Goal: Task Accomplishment & Management: Use online tool/utility

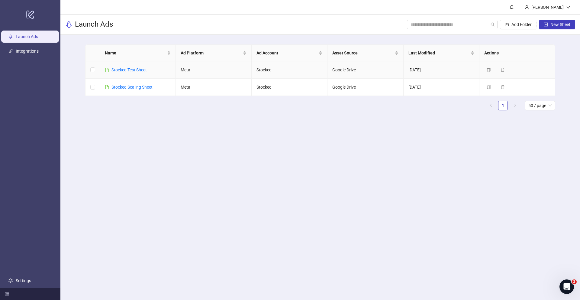
click at [126, 63] on td "Stocked Test Sheet" at bounding box center [138, 69] width 76 height 17
click at [124, 72] on div "Stocked Test Sheet" at bounding box center [128, 69] width 35 height 7
click at [127, 66] on div "Stocked Test Sheet" at bounding box center [128, 69] width 35 height 7
click at [125, 71] on link "Stocked Test Sheet" at bounding box center [128, 69] width 35 height 5
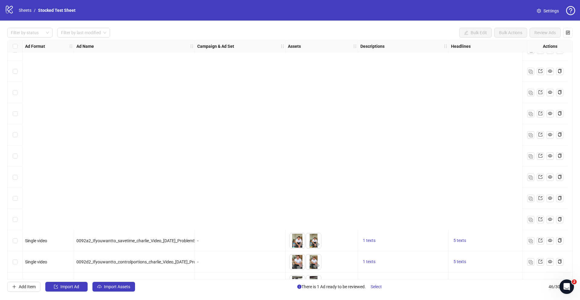
scroll to position [748, 0]
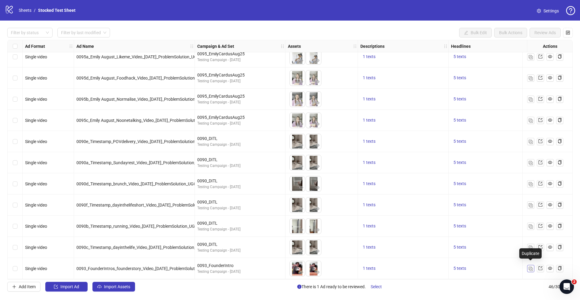
click at [530, 266] on img "button" at bounding box center [530, 268] width 4 height 4
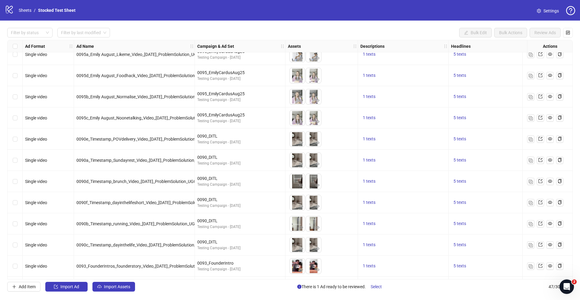
scroll to position [769, 0]
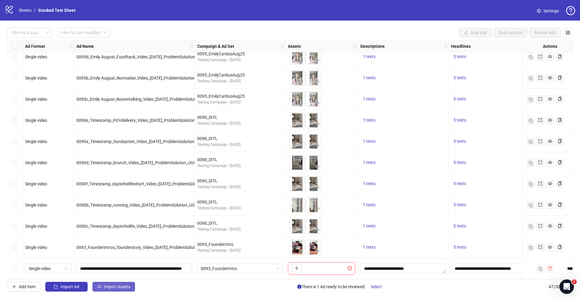
click at [119, 286] on span "Import Assets" at bounding box center [117, 286] width 26 height 5
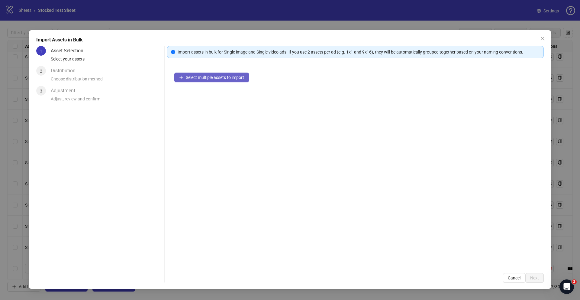
click at [230, 80] on button "Select multiple assets to import" at bounding box center [211, 77] width 75 height 10
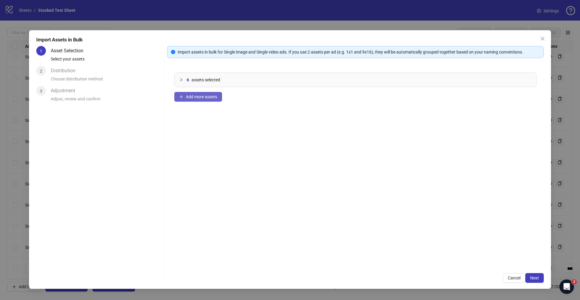
click at [207, 98] on span "Add more assets" at bounding box center [201, 96] width 31 height 5
click at [192, 98] on span "Add more assets" at bounding box center [201, 96] width 31 height 5
click at [515, 278] on span "Cancel" at bounding box center [514, 277] width 13 height 5
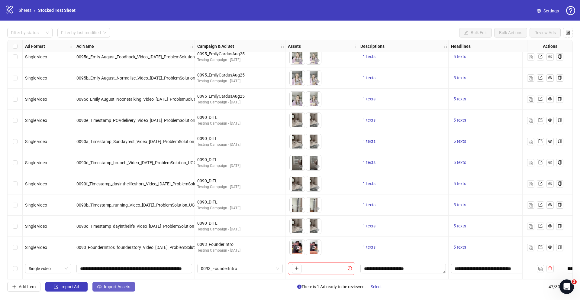
click at [105, 287] on span "Import Assets" at bounding box center [117, 286] width 26 height 5
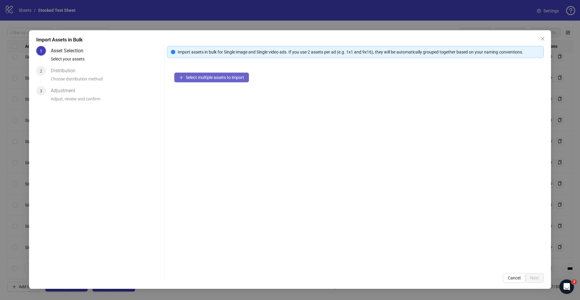
click at [210, 79] on span "Select multiple assets to import" at bounding box center [215, 77] width 58 height 5
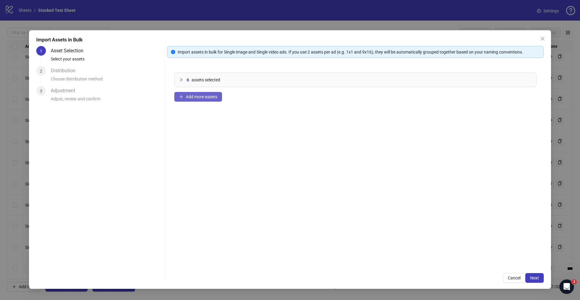
click at [206, 98] on span "Add more assets" at bounding box center [201, 96] width 31 height 5
click at [209, 97] on span "Add more assets" at bounding box center [201, 96] width 31 height 5
click at [532, 278] on span "Next" at bounding box center [534, 277] width 9 height 5
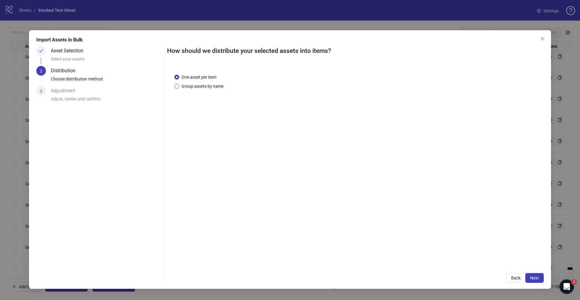
click at [213, 87] on span "Group assets by name" at bounding box center [202, 86] width 47 height 7
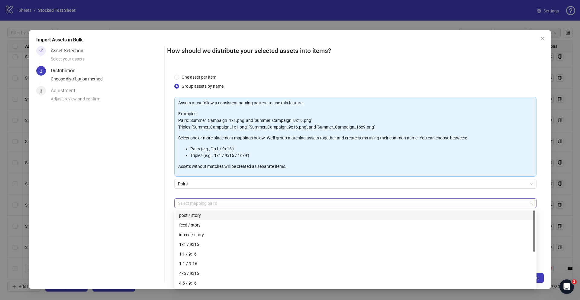
click at [236, 203] on div at bounding box center [351, 203] width 353 height 8
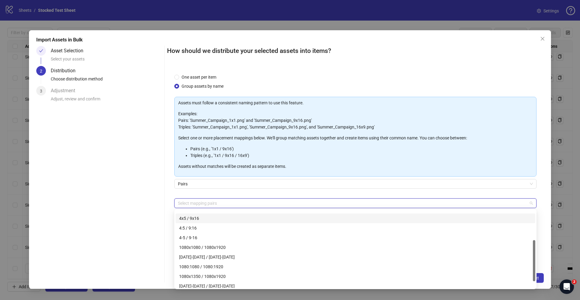
scroll to position [46, 0]
click at [206, 226] on div "4x5 / 9x16" at bounding box center [355, 226] width 352 height 7
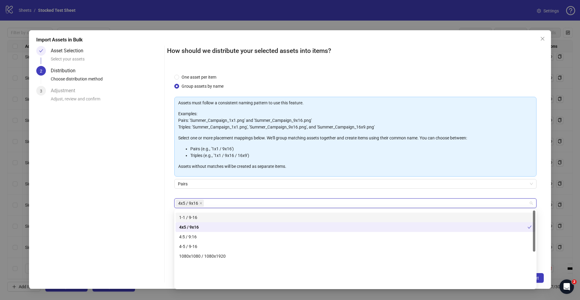
scroll to position [0, 0]
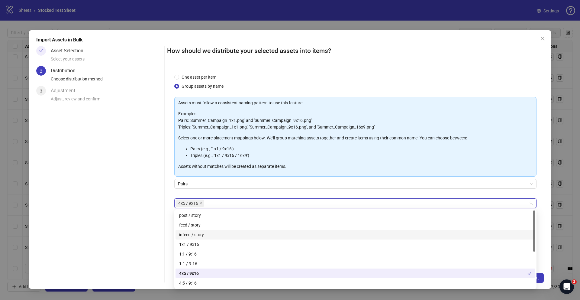
click at [145, 229] on div "Asset Selection Select your assets 2 Distribution Choose distribution method 3 …" at bounding box center [99, 164] width 126 height 236
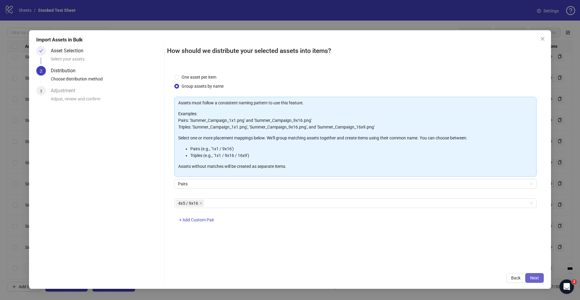
click at [537, 277] on span "Next" at bounding box center [534, 277] width 9 height 5
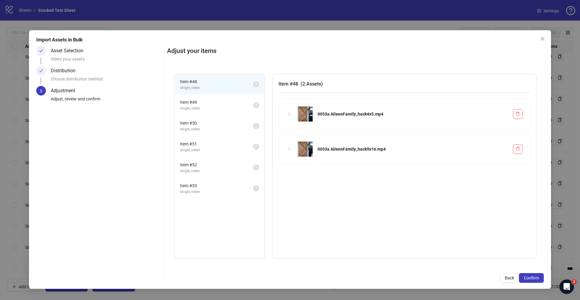
click at [220, 107] on span "single_video" at bounding box center [216, 108] width 73 height 6
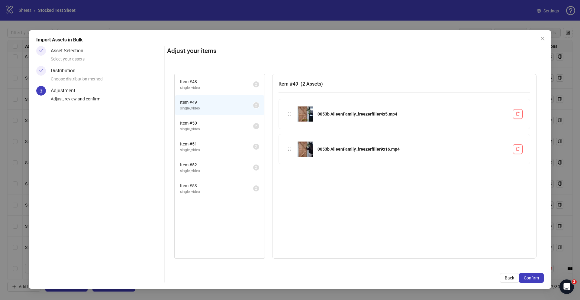
click at [218, 127] on span "single_video" at bounding box center [216, 129] width 73 height 6
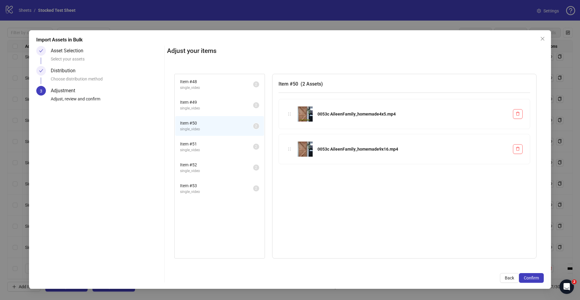
click at [219, 143] on span "Item # 51" at bounding box center [216, 143] width 73 height 7
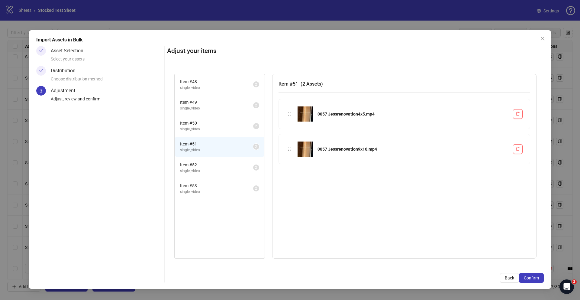
click at [219, 161] on span "Item # 52" at bounding box center [216, 164] width 73 height 7
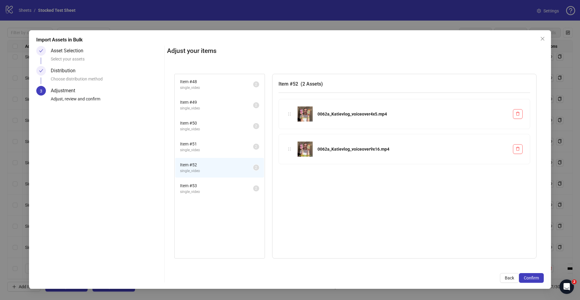
click at [217, 187] on span "Item # 53" at bounding box center [216, 185] width 73 height 7
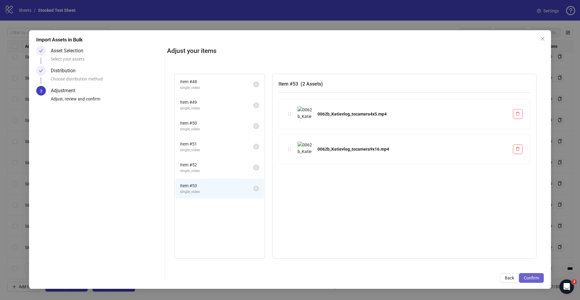
click at [530, 279] on span "Confirm" at bounding box center [531, 277] width 15 height 5
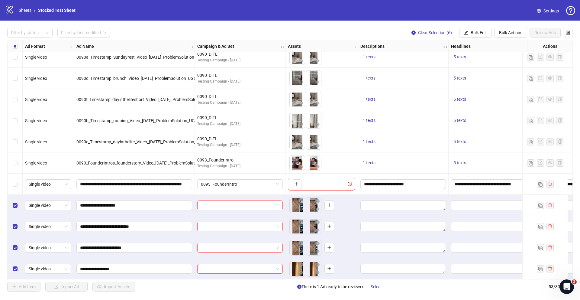
scroll to position [896, 0]
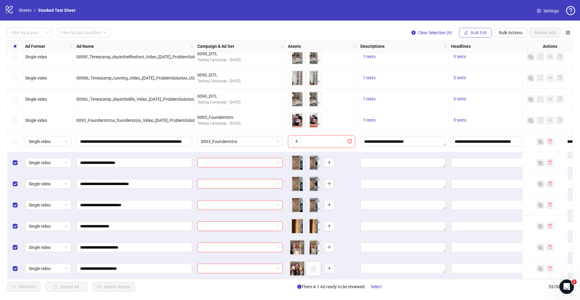
click at [472, 33] on span "Bulk Edit" at bounding box center [478, 32] width 16 height 5
click at [482, 64] on span "Campaign & Ad Set" at bounding box center [481, 64] width 36 height 7
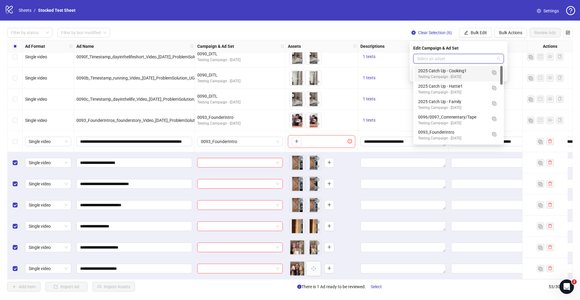
click at [451, 57] on input "search" at bounding box center [456, 58] width 78 height 9
type input "****"
click at [457, 101] on div "2025 Catch Up - Family" at bounding box center [452, 101] width 69 height 7
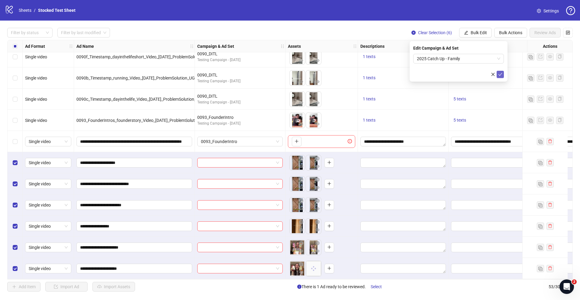
click at [501, 76] on icon "check" at bounding box center [500, 74] width 4 height 4
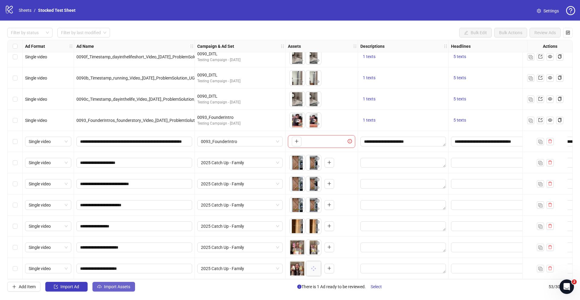
click at [107, 288] on span "Import Assets" at bounding box center [117, 286] width 26 height 5
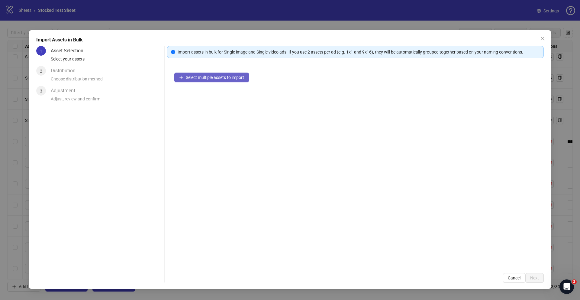
click at [205, 73] on button "Select multiple assets to import" at bounding box center [211, 77] width 75 height 10
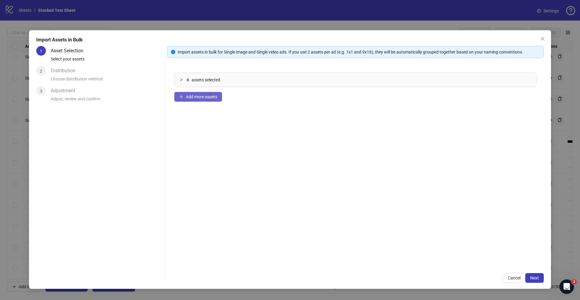
click at [210, 98] on span "Add more assets" at bounding box center [201, 96] width 31 height 5
click at [205, 98] on span "Add more assets" at bounding box center [201, 96] width 31 height 5
click at [189, 97] on span "Add more assets" at bounding box center [201, 96] width 31 height 5
click at [200, 95] on span "Add more assets" at bounding box center [201, 96] width 31 height 5
click at [207, 98] on span "Add more assets" at bounding box center [201, 96] width 31 height 5
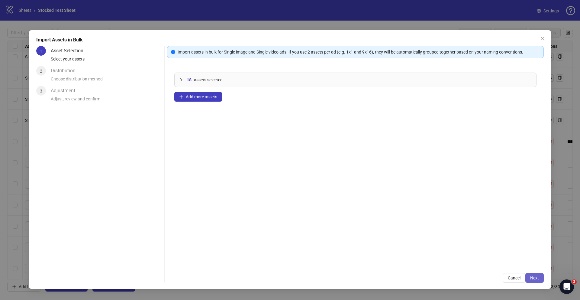
click at [534, 278] on span "Next" at bounding box center [534, 277] width 9 height 5
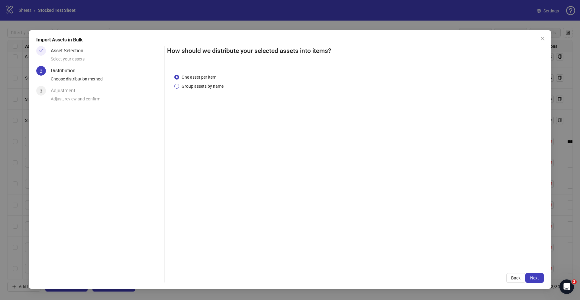
click at [194, 88] on span "Group assets by name" at bounding box center [202, 86] width 47 height 7
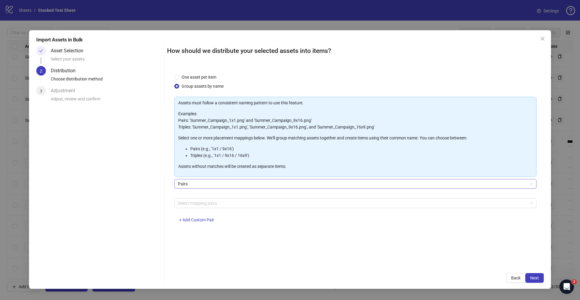
click at [210, 186] on span "Pairs" at bounding box center [355, 183] width 355 height 9
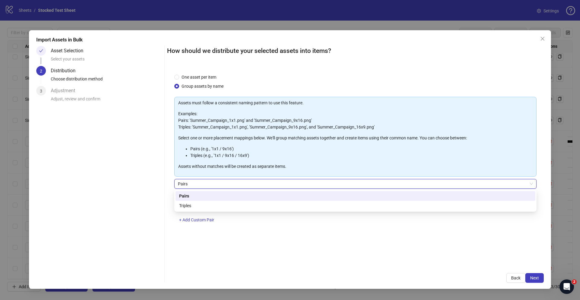
click at [209, 185] on span "Pairs" at bounding box center [355, 183] width 355 height 9
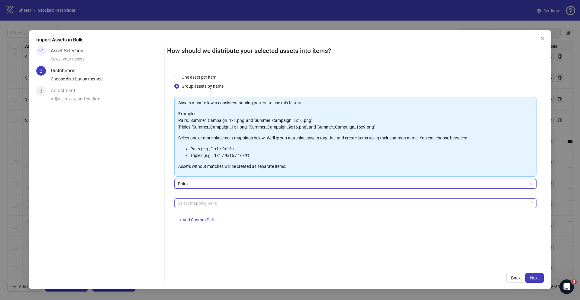
click at [208, 199] on div at bounding box center [351, 203] width 353 height 8
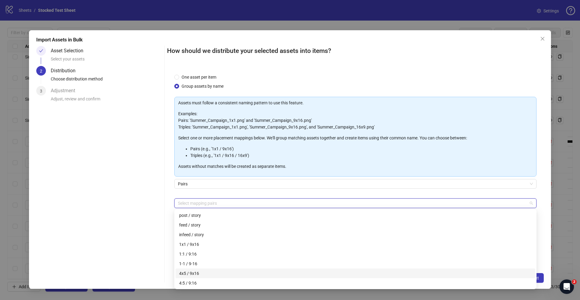
click at [204, 273] on div "4x5 / 9x16" at bounding box center [355, 273] width 352 height 7
click at [110, 198] on div "Asset Selection Select your assets 2 Distribution Choose distribution method 3 …" at bounding box center [99, 164] width 126 height 236
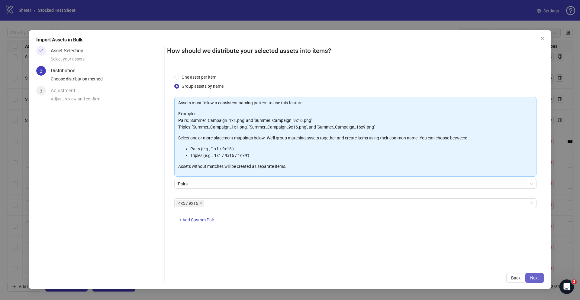
click at [528, 276] on button "Next" at bounding box center [534, 278] width 18 height 10
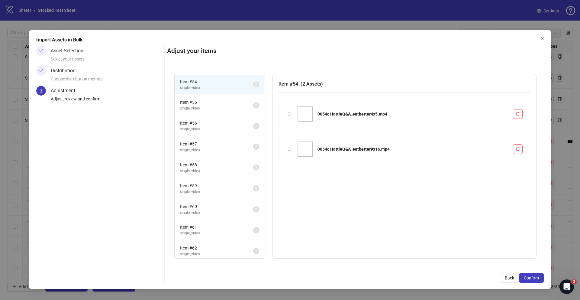
click at [216, 109] on span "single_video" at bounding box center [216, 108] width 73 height 6
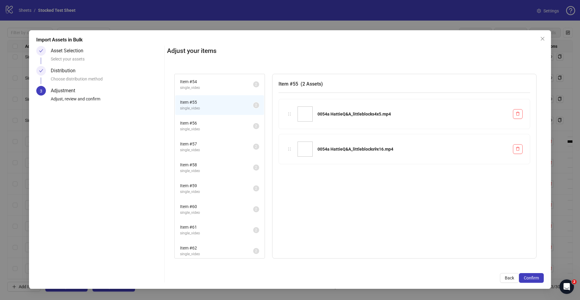
click at [215, 124] on span "Item # 56" at bounding box center [216, 123] width 73 height 7
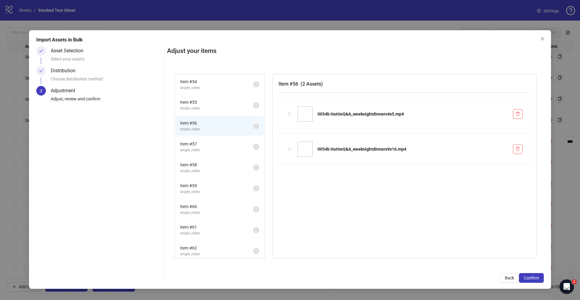
click at [217, 145] on span "Item # 57" at bounding box center [216, 143] width 73 height 7
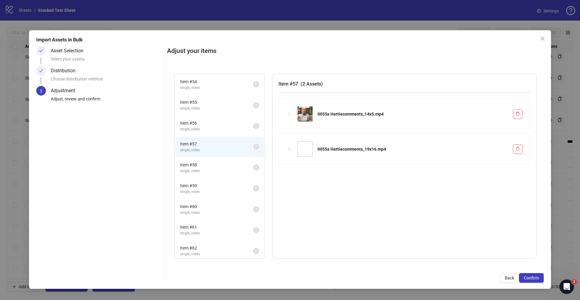
click at [216, 158] on li "Item # 58 single_video 2" at bounding box center [219, 168] width 89 height 20
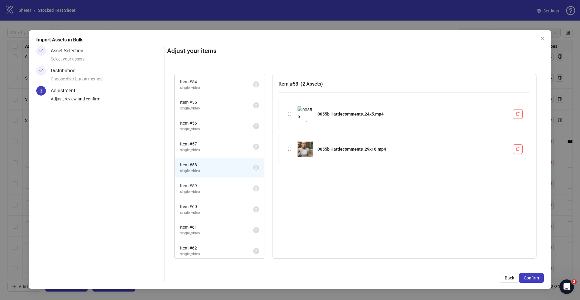
click at [216, 179] on li "Item # 59 single_video 2" at bounding box center [219, 188] width 89 height 20
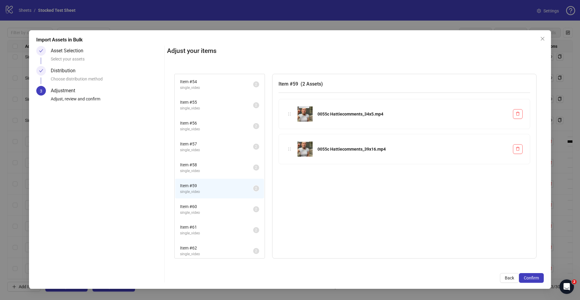
click at [215, 199] on div "Item # 60 single_video 2" at bounding box center [220, 209] width 90 height 21
click at [214, 204] on span "Item # 60" at bounding box center [216, 205] width 73 height 7
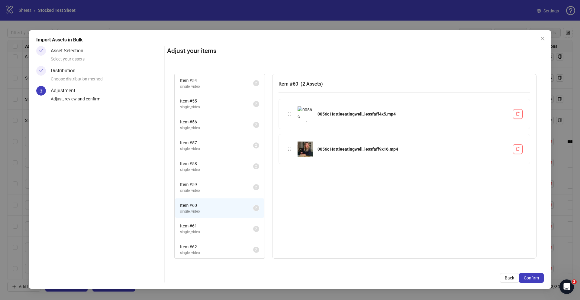
click at [213, 224] on span "Item # 61" at bounding box center [216, 225] width 73 height 7
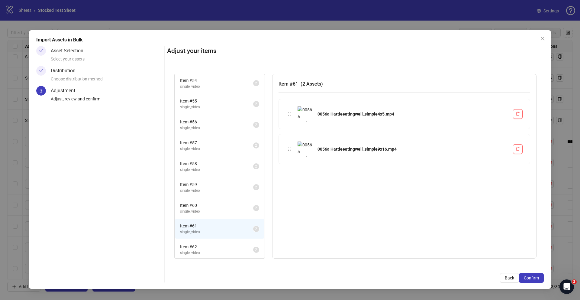
click at [210, 239] on li "Item # 62 single_video 2" at bounding box center [219, 249] width 89 height 20
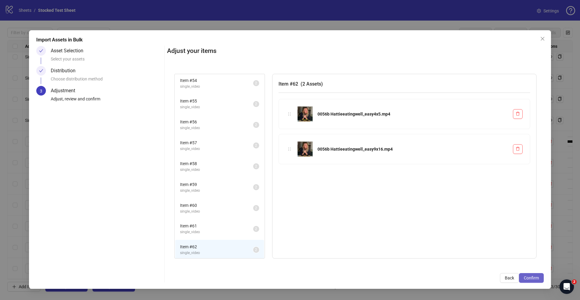
click at [537, 275] on span "Confirm" at bounding box center [531, 277] width 15 height 5
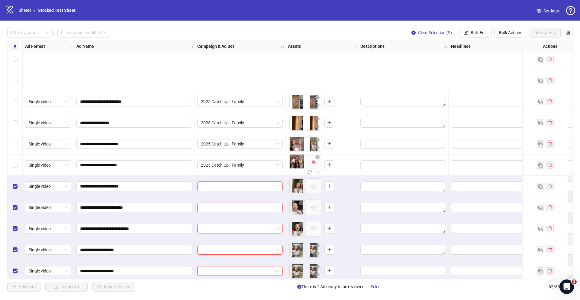
scroll to position [1086, 0]
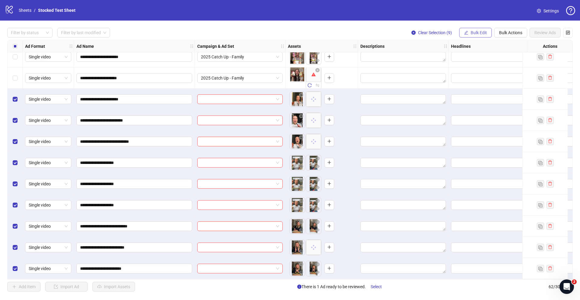
click at [483, 32] on span "Bulk Edit" at bounding box center [478, 32] width 16 height 5
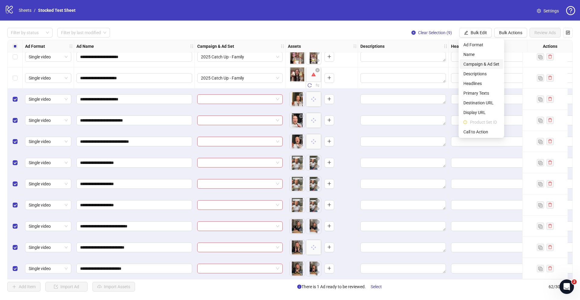
click at [480, 65] on span "Campaign & Ad Set" at bounding box center [481, 64] width 36 height 7
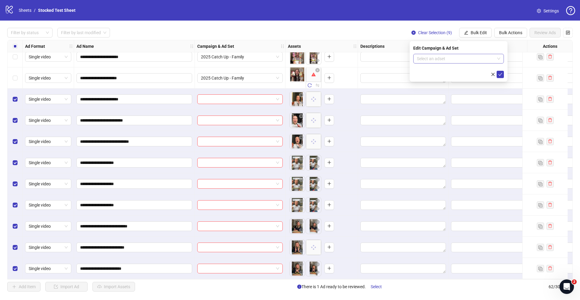
click at [425, 57] on input "search" at bounding box center [456, 58] width 78 height 9
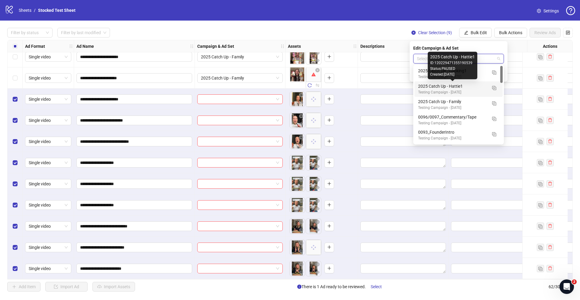
click at [444, 87] on div "2025 Catch Up - Hattie1" at bounding box center [452, 86] width 69 height 7
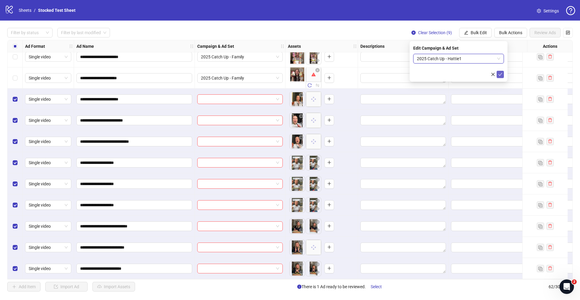
click at [500, 76] on icon "check" at bounding box center [500, 74] width 4 height 4
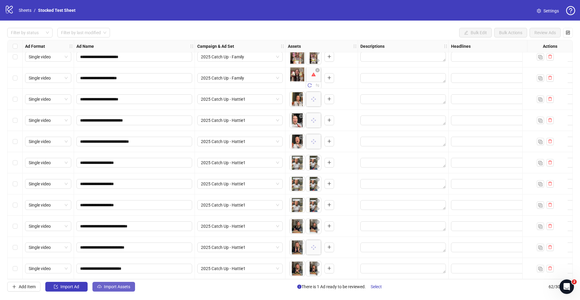
click at [118, 286] on span "Import Assets" at bounding box center [117, 286] width 26 height 5
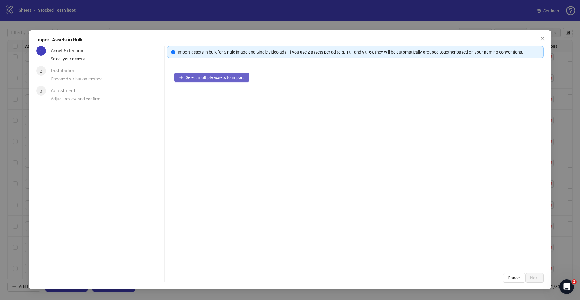
click at [206, 78] on span "Select multiple assets to import" at bounding box center [215, 77] width 58 height 5
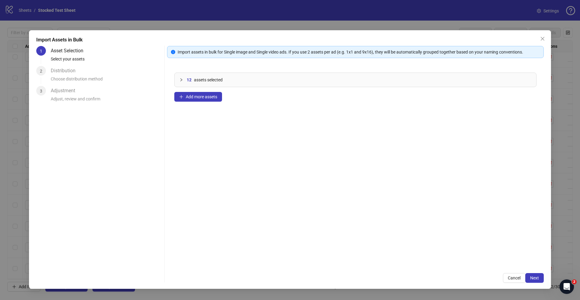
click at [214, 102] on div "12 assets selected Add more assets" at bounding box center [355, 165] width 377 height 200
click at [207, 98] on span "Add more assets" at bounding box center [201, 96] width 31 height 5
click at [535, 278] on span "Next" at bounding box center [534, 277] width 9 height 5
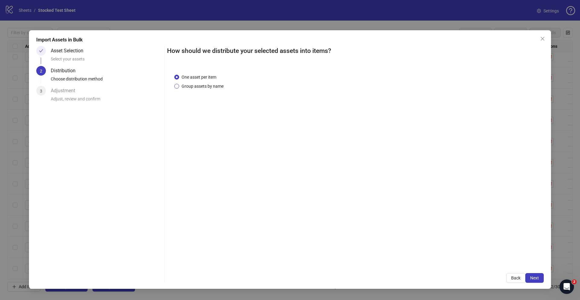
click at [208, 88] on span "Group assets by name" at bounding box center [202, 86] width 47 height 7
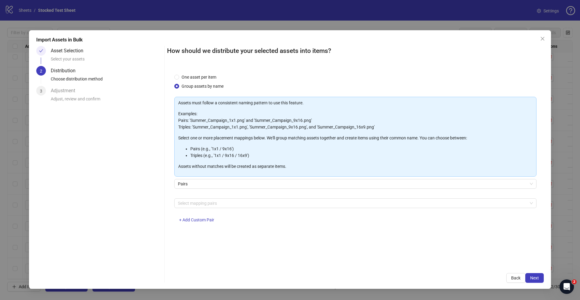
click at [233, 208] on div "Select mapping pairs + Add Custom Pair" at bounding box center [355, 213] width 362 height 31
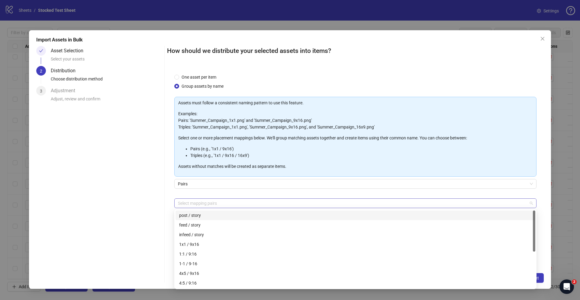
click at [232, 205] on div at bounding box center [351, 203] width 353 height 8
click at [206, 274] on div "4x5 / 9x16" at bounding box center [355, 271] width 352 height 7
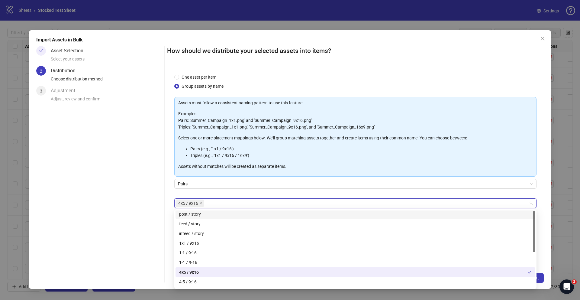
click at [381, 194] on div "Pairs" at bounding box center [355, 187] width 362 height 17
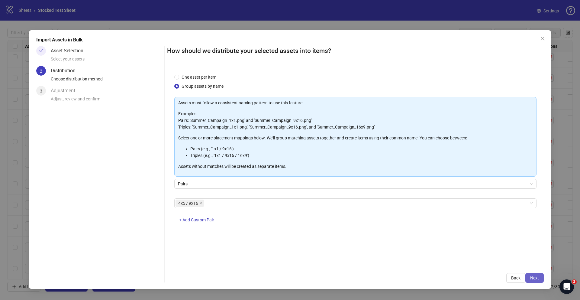
click at [535, 279] on span "Next" at bounding box center [534, 277] width 9 height 5
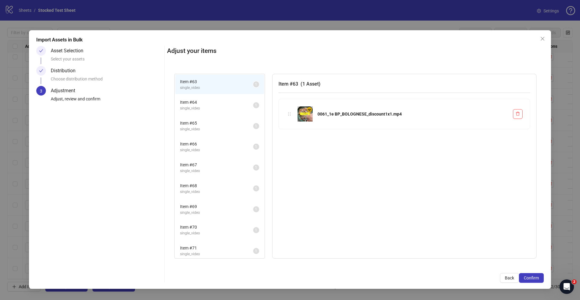
click at [227, 104] on span "Item # 64" at bounding box center [216, 102] width 73 height 7
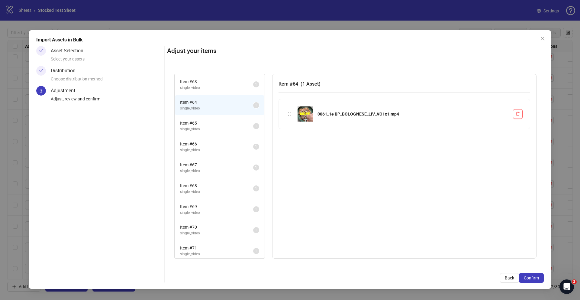
click at [223, 116] on li "Item # 65 single_video 1" at bounding box center [219, 126] width 89 height 20
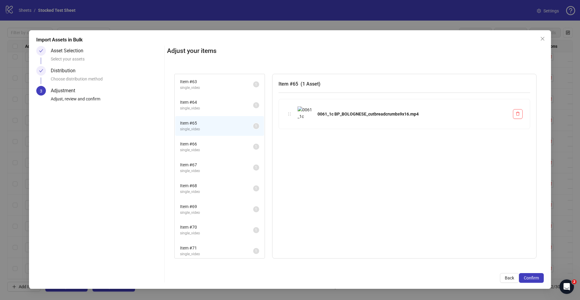
click at [215, 144] on span "Item # 66" at bounding box center [216, 143] width 73 height 7
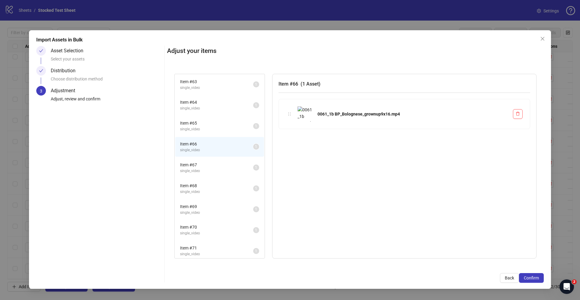
click at [216, 167] on span "Item # 67" at bounding box center [216, 164] width 73 height 7
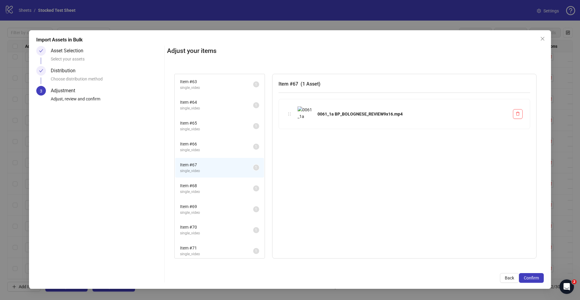
click at [217, 191] on span "single_video" at bounding box center [216, 192] width 73 height 6
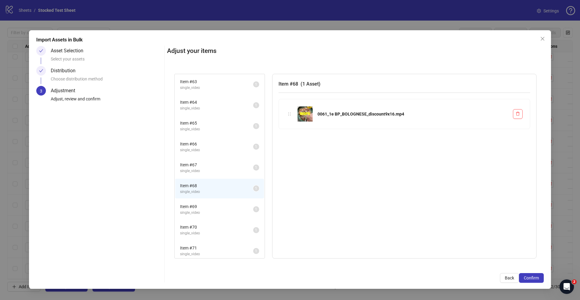
click at [220, 211] on span "single_video" at bounding box center [216, 213] width 73 height 6
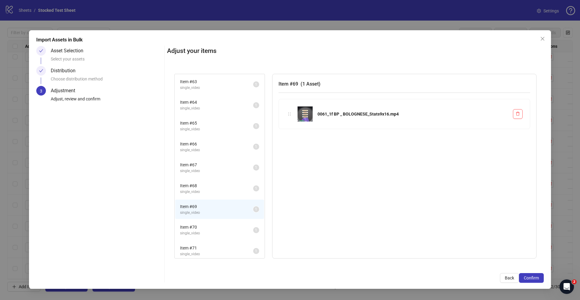
scroll to position [53, 0]
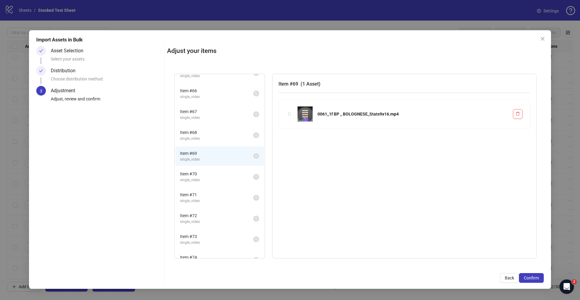
click at [219, 170] on li "Item # 70 single_video 1" at bounding box center [219, 177] width 89 height 20
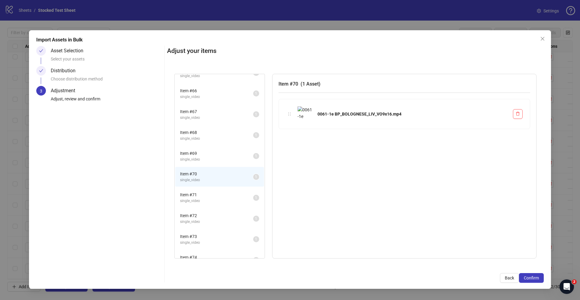
click at [224, 195] on span "Item # 71" at bounding box center [216, 194] width 73 height 7
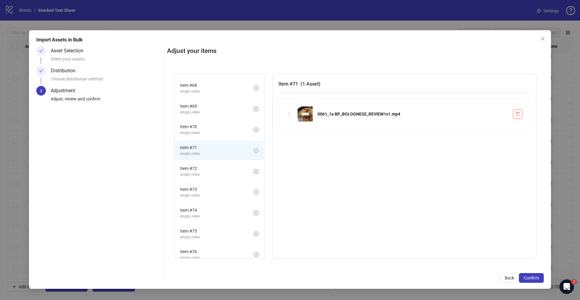
scroll to position [101, 0]
click at [222, 169] on span "Item # 72" at bounding box center [216, 167] width 73 height 7
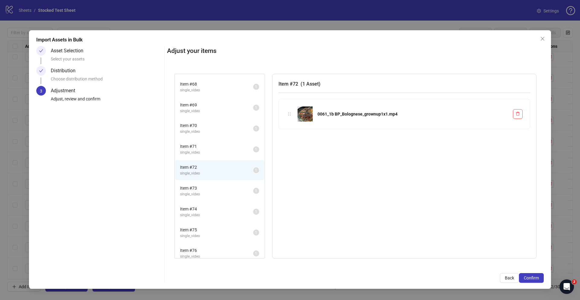
click at [222, 189] on span "Item # 73" at bounding box center [216, 187] width 73 height 7
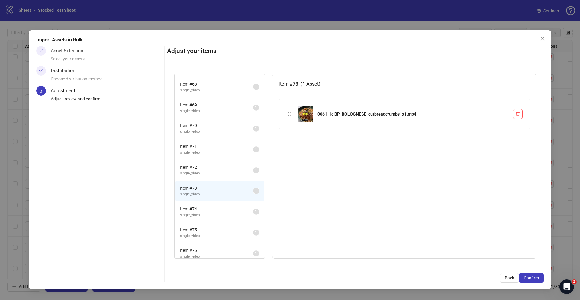
click at [223, 209] on span "Item # 74" at bounding box center [216, 208] width 73 height 7
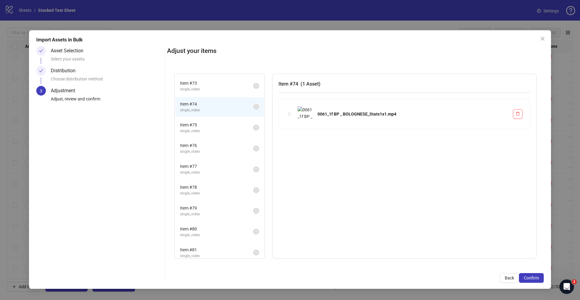
scroll to position [207, 0]
click at [226, 125] on span "Item # 75" at bounding box center [216, 124] width 73 height 7
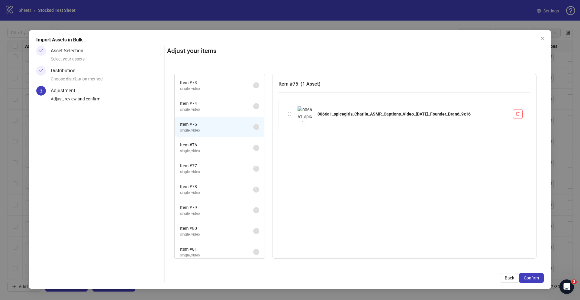
click at [224, 149] on span "single_video" at bounding box center [216, 151] width 73 height 6
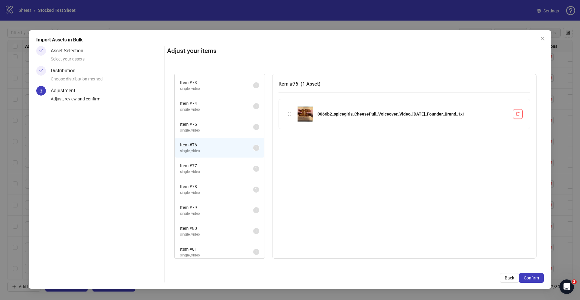
click at [226, 177] on li "Item # 77 single_video 1" at bounding box center [219, 169] width 89 height 20
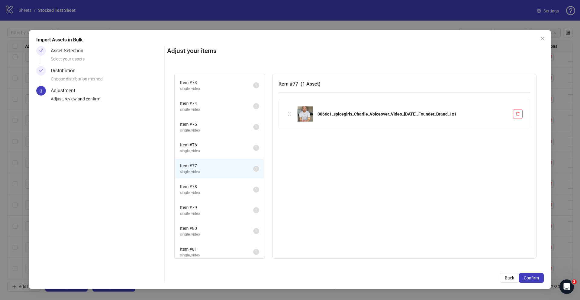
click at [226, 201] on li "Item # 79 single_video 1" at bounding box center [219, 210] width 89 height 20
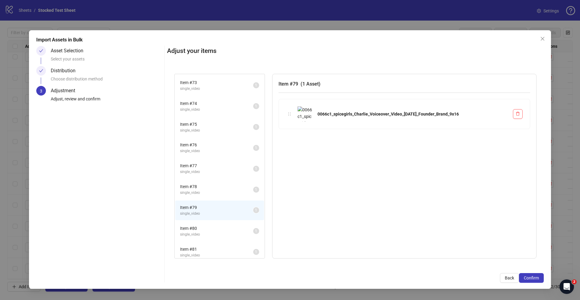
click at [226, 221] on li "Item # 80 single_video 1" at bounding box center [219, 231] width 89 height 20
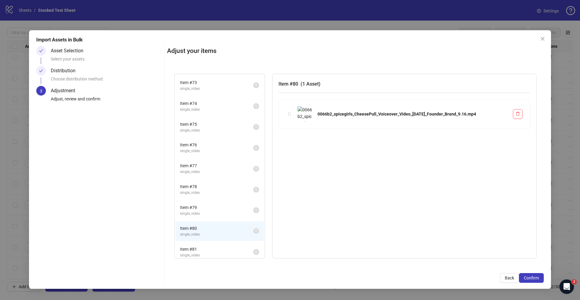
click at [227, 246] on span "Item # 81" at bounding box center [216, 248] width 73 height 7
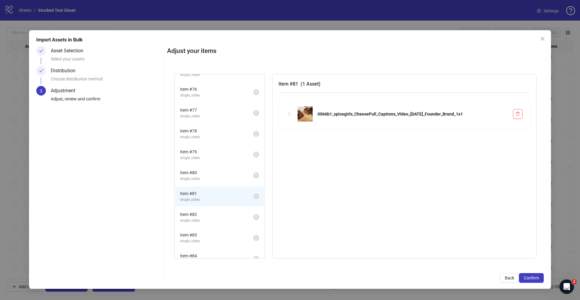
scroll to position [266, 0]
click at [226, 214] on span "single_video" at bounding box center [216, 217] width 73 height 6
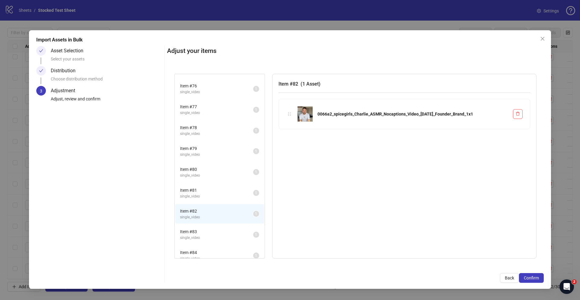
click at [228, 232] on span "Item # 83" at bounding box center [216, 231] width 73 height 7
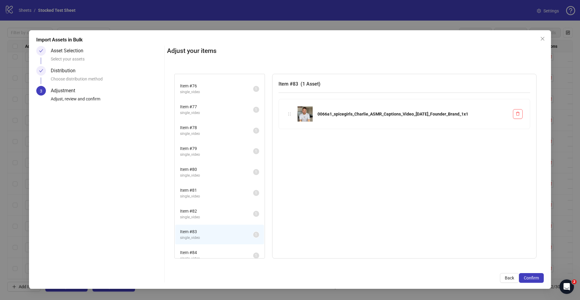
click at [224, 248] on li "Item # 84 single_video 1" at bounding box center [219, 255] width 89 height 20
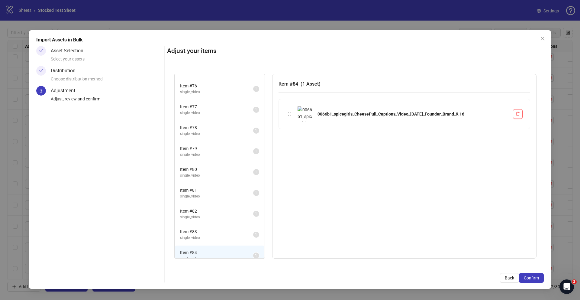
click at [44, 71] on div "Distribution Choose distribution method" at bounding box center [99, 76] width 126 height 20
click at [41, 71] on icon "check" at bounding box center [41, 70] width 4 height 3
click at [508, 275] on span "Back" at bounding box center [509, 277] width 9 height 5
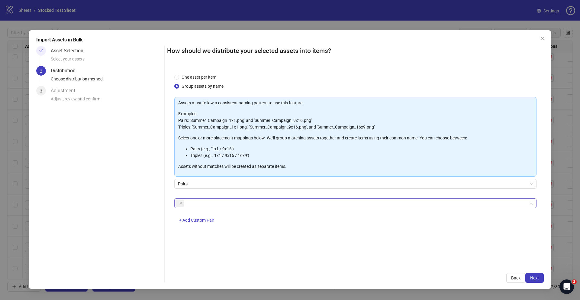
click at [290, 199] on div at bounding box center [351, 203] width 353 height 8
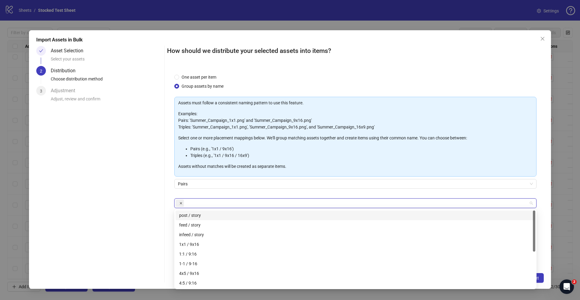
click at [181, 203] on icon "close" at bounding box center [181, 203] width 2 height 2
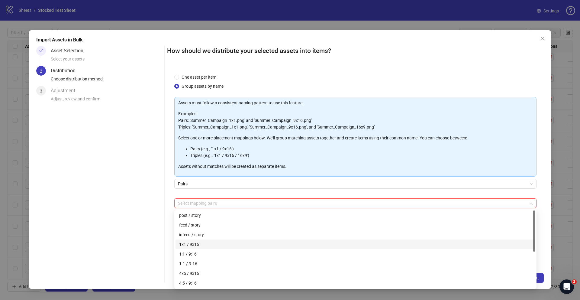
click at [194, 245] on div "1x1 / 9x16" at bounding box center [355, 244] width 352 height 7
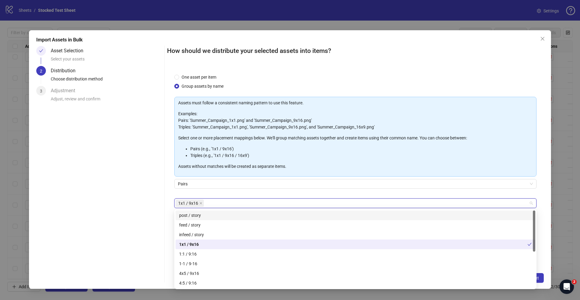
click at [387, 195] on div "Assets must follow a consistent naming pattern to use this feature. Examples: P…" at bounding box center [355, 163] width 362 height 133
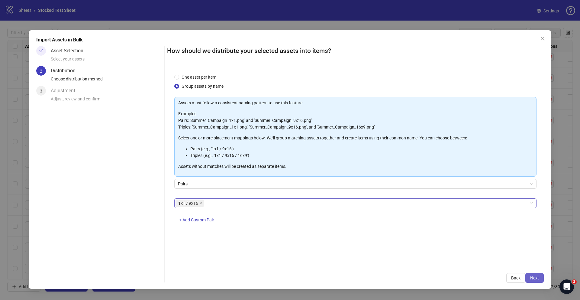
click at [532, 277] on span "Next" at bounding box center [534, 277] width 9 height 5
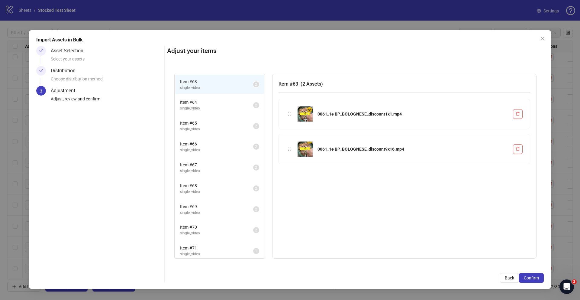
click at [219, 96] on li "Item # 64 single_video 2" at bounding box center [219, 105] width 89 height 20
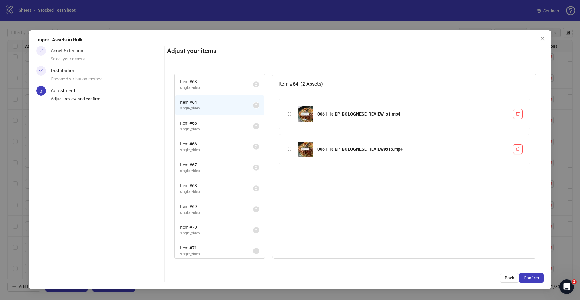
click at [215, 122] on span "Item # 65" at bounding box center [216, 123] width 73 height 7
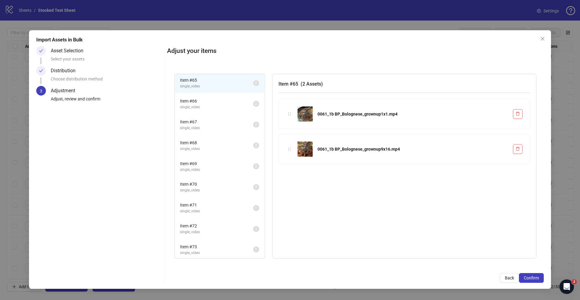
scroll to position [44, 0]
click at [217, 106] on span "single_video" at bounding box center [216, 106] width 73 height 6
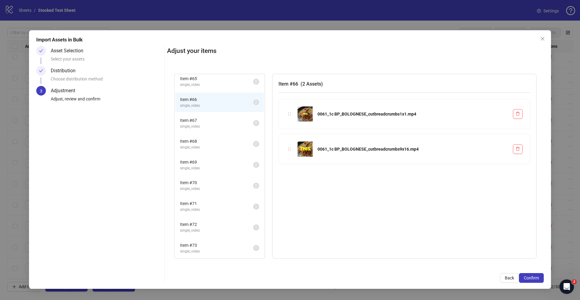
click at [218, 123] on span "Item # 67" at bounding box center [216, 120] width 73 height 7
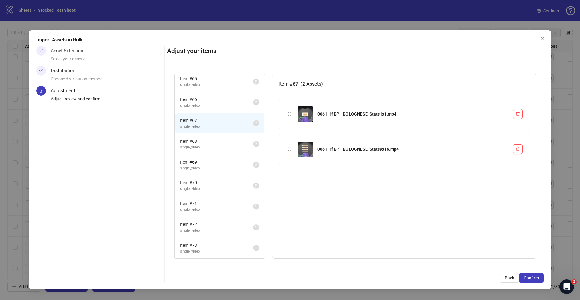
click at [219, 142] on span "Item # 68" at bounding box center [216, 141] width 73 height 7
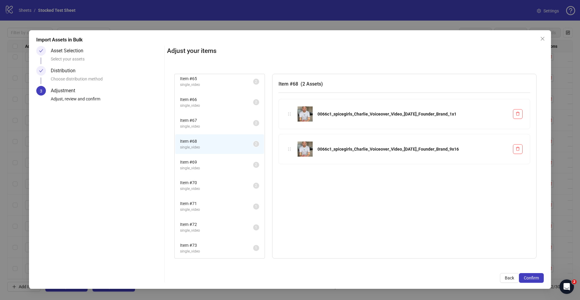
click at [221, 158] on li "Item # 69 single_video 2" at bounding box center [219, 165] width 89 height 20
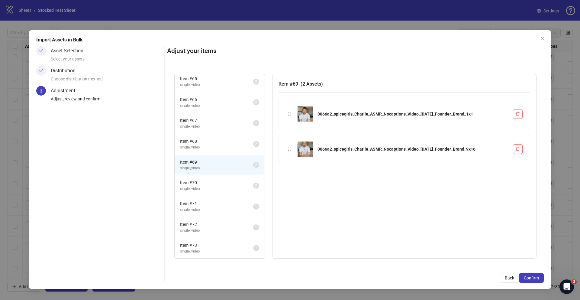
click at [226, 185] on span "Item # 70" at bounding box center [216, 182] width 73 height 7
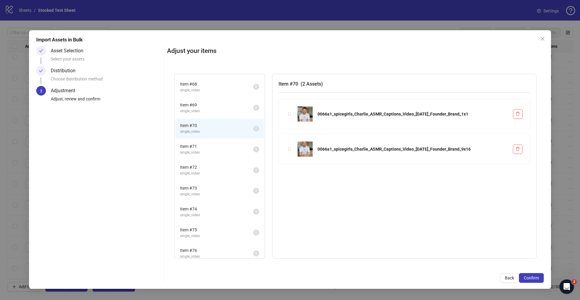
scroll to position [105, 0]
click at [217, 145] on span "Item # 71" at bounding box center [216, 142] width 73 height 7
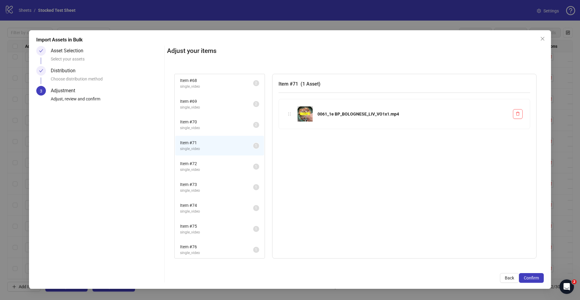
click at [215, 165] on span "Item # 72" at bounding box center [216, 163] width 73 height 7
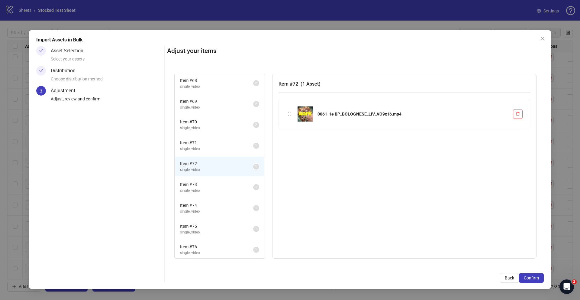
click at [216, 147] on span "single_video" at bounding box center [216, 149] width 73 height 6
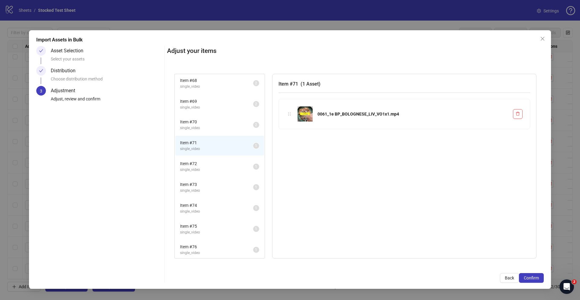
click at [216, 164] on span "Item # 72" at bounding box center [216, 163] width 73 height 7
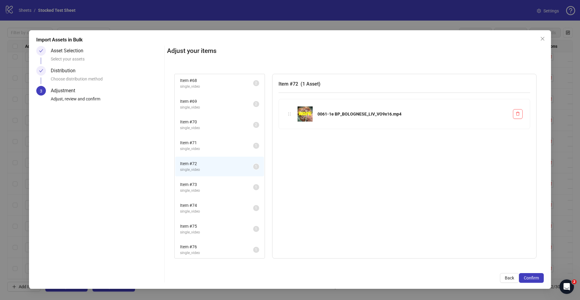
click at [214, 145] on span "Item # 71" at bounding box center [216, 142] width 73 height 7
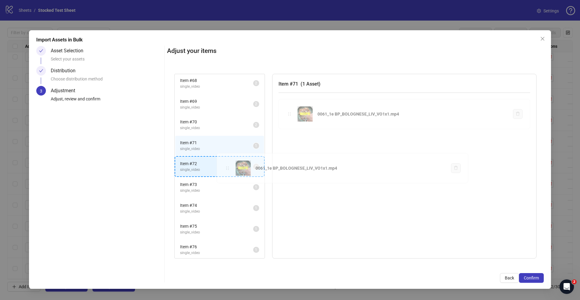
drag, startPoint x: 289, startPoint y: 114, endPoint x: 227, endPoint y: 168, distance: 82.6
click at [227, 168] on div "Item # 63 single_video 2 Item # 64 single_video 2 Item # 65 single_video 2 Item…" at bounding box center [355, 165] width 377 height 199
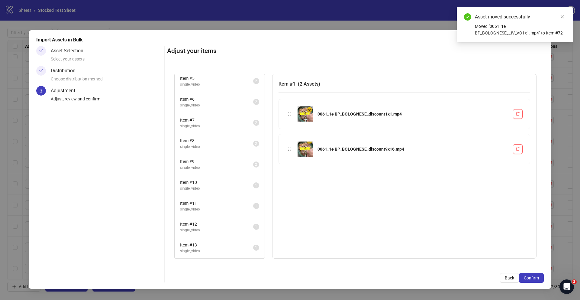
click at [215, 184] on span "Item # 10" at bounding box center [216, 182] width 73 height 7
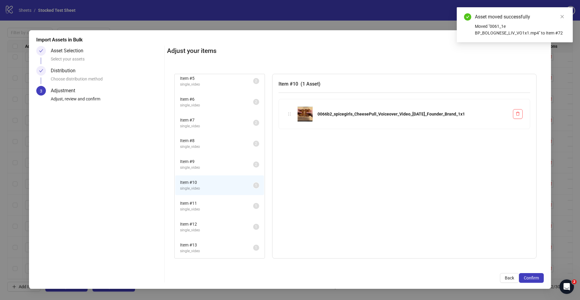
click at [199, 203] on span "Item # 11" at bounding box center [216, 203] width 73 height 7
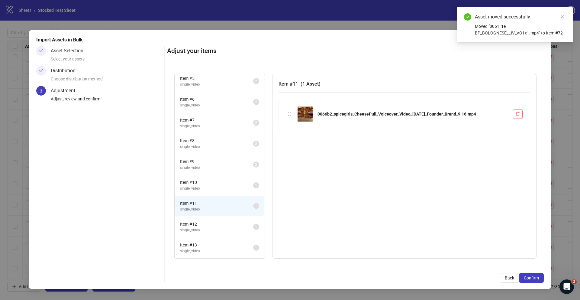
click at [206, 188] on span "single_video" at bounding box center [216, 188] width 73 height 6
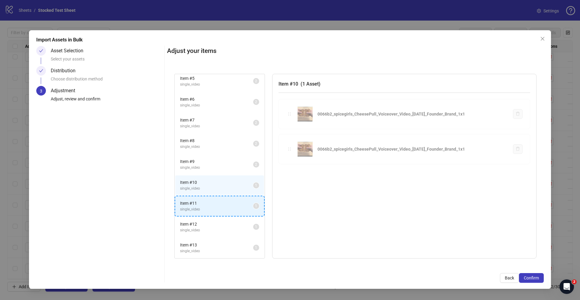
drag, startPoint x: 289, startPoint y: 115, endPoint x: 197, endPoint y: 212, distance: 132.9
click at [197, 212] on div "Item # 1 single_video 2 Item # 2 single_video 2 Item # 3 single_video 2 Item # …" at bounding box center [355, 165] width 377 height 199
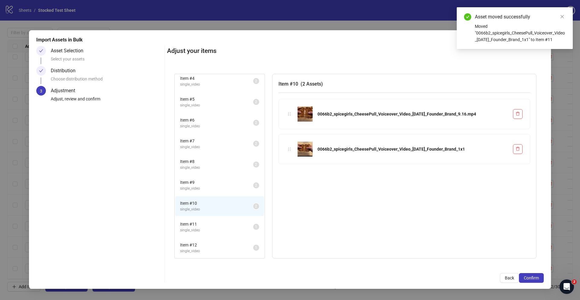
click at [202, 225] on span "Item # 11" at bounding box center [216, 223] width 73 height 7
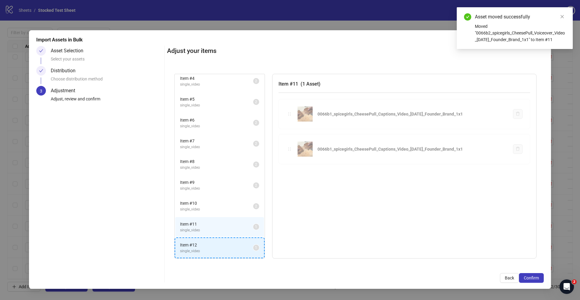
drag, startPoint x: 289, startPoint y: 113, endPoint x: 212, endPoint y: 256, distance: 162.0
click at [212, 257] on div "Item # 1 single_video 2 Item # 2 single_video 2 Item # 3 single_video 2 Item # …" at bounding box center [355, 165] width 377 height 199
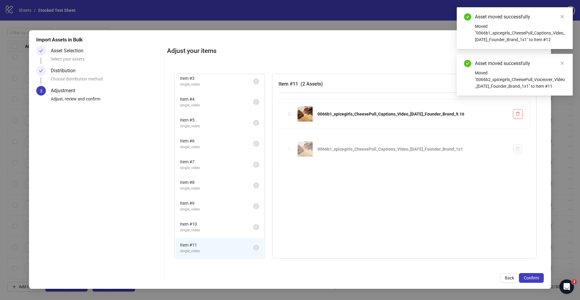
scroll to position [45, 0]
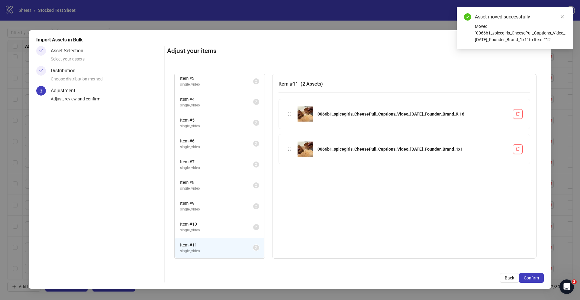
click at [200, 230] on span "single_video" at bounding box center [216, 230] width 73 height 6
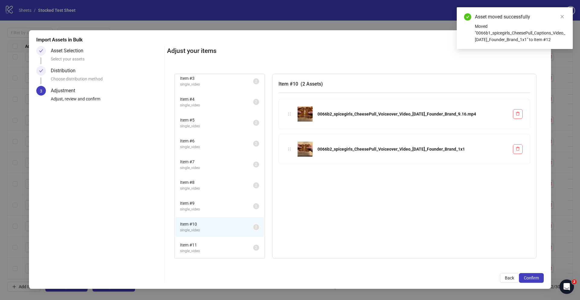
click at [209, 206] on span "Item # 9" at bounding box center [216, 203] width 73 height 7
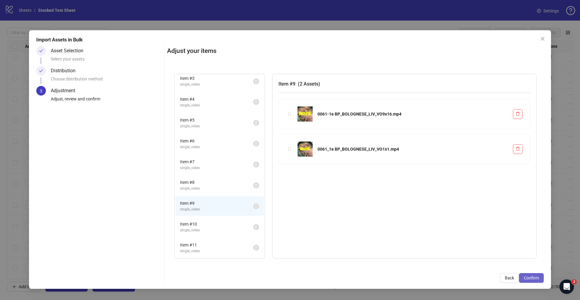
click at [533, 278] on span "Confirm" at bounding box center [531, 277] width 15 height 5
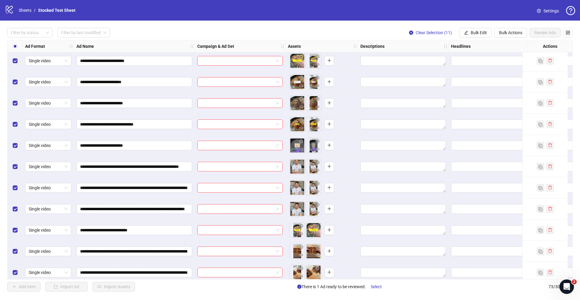
scroll to position [1309, 0]
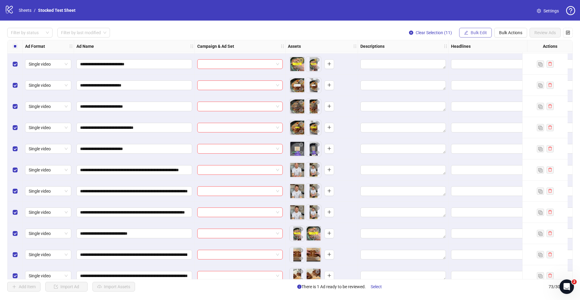
click at [482, 34] on span "Bulk Edit" at bounding box center [478, 32] width 16 height 5
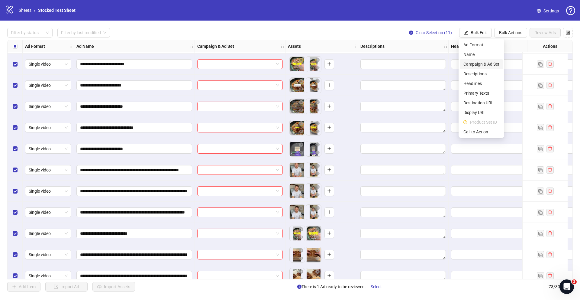
click at [485, 62] on span "Campaign & Ad Set" at bounding box center [481, 64] width 36 height 7
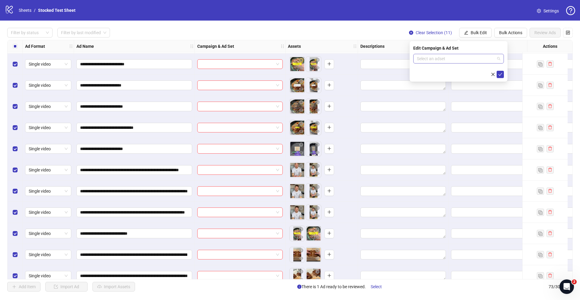
click at [462, 60] on input "search" at bounding box center [456, 58] width 78 height 9
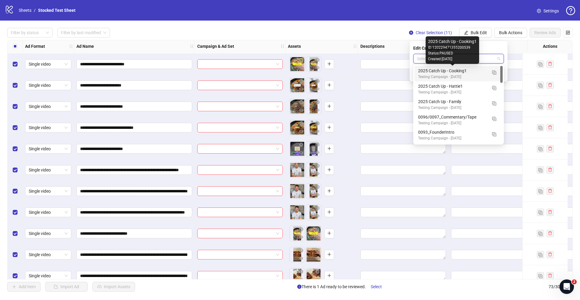
click at [472, 71] on div "2025 Catch Up - Cooking1" at bounding box center [452, 70] width 69 height 7
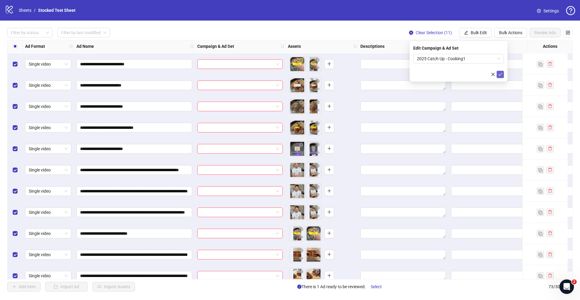
click at [499, 74] on icon "check" at bounding box center [500, 74] width 4 height 3
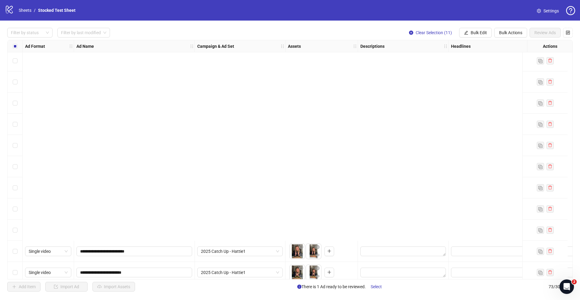
scroll to position [1319, 0]
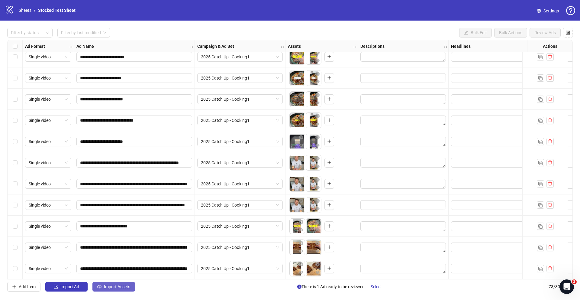
click at [106, 286] on span "Import Assets" at bounding box center [117, 286] width 26 height 5
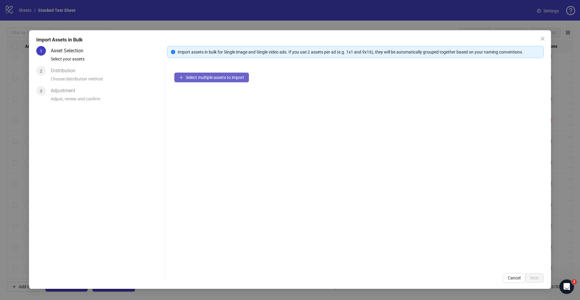
click at [241, 77] on span "Select multiple assets to import" at bounding box center [215, 77] width 58 height 5
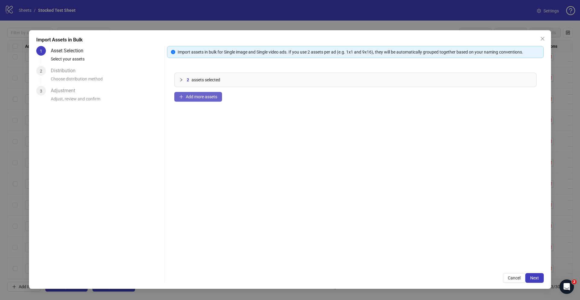
click at [206, 97] on span "Add more assets" at bounding box center [201, 96] width 31 height 5
click at [537, 279] on span "Next" at bounding box center [534, 277] width 9 height 5
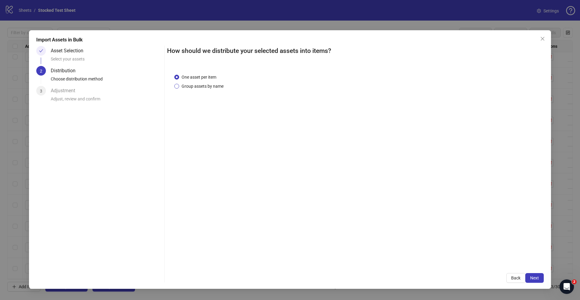
click at [182, 86] on span "Group assets by name" at bounding box center [202, 86] width 47 height 7
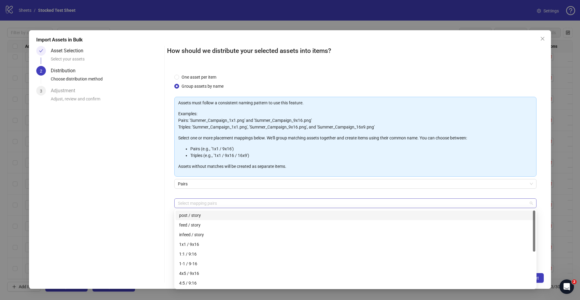
click at [213, 201] on div at bounding box center [351, 203] width 353 height 8
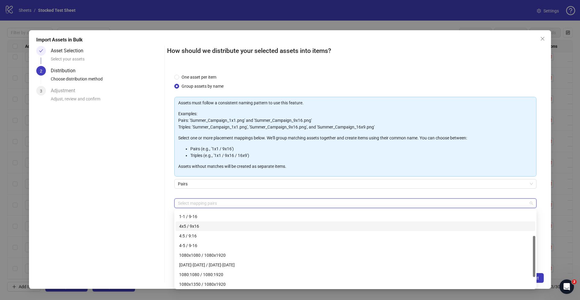
click at [208, 225] on div "4x5 / 9x16" at bounding box center [355, 226] width 352 height 7
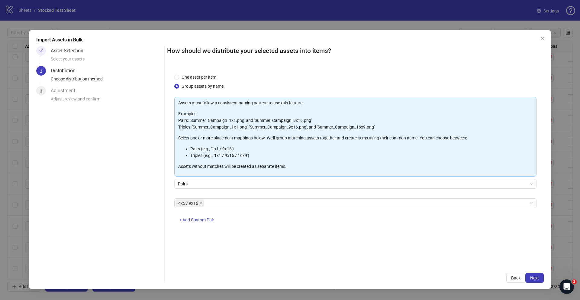
click at [270, 194] on div "Pairs" at bounding box center [355, 187] width 362 height 17
click at [538, 275] on span "Next" at bounding box center [534, 277] width 9 height 5
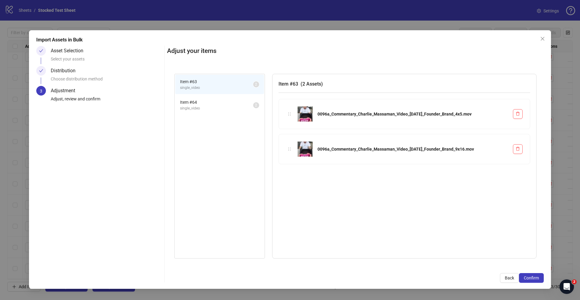
click at [211, 107] on span "single_video" at bounding box center [216, 108] width 73 height 6
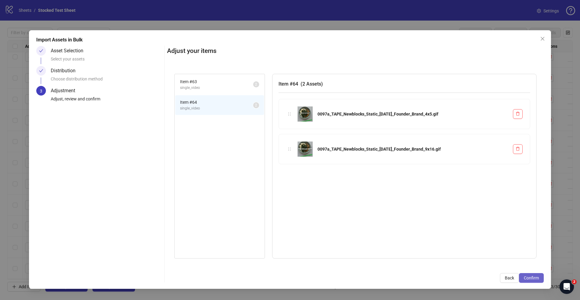
click at [528, 281] on button "Confirm" at bounding box center [531, 278] width 25 height 10
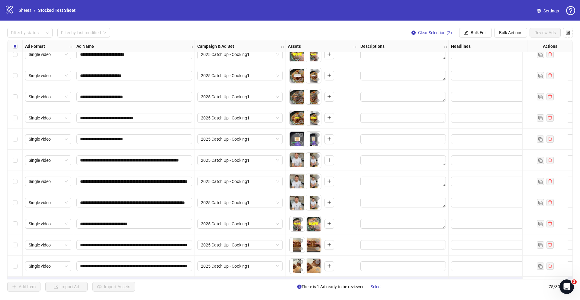
scroll to position [1361, 0]
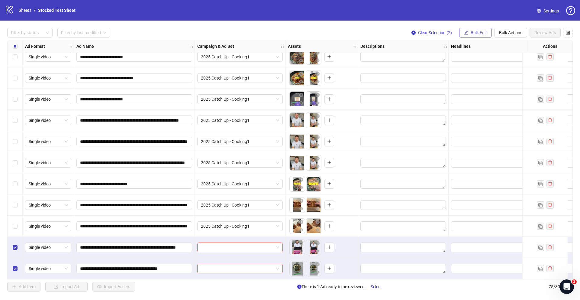
click at [477, 33] on span "Bulk Edit" at bounding box center [478, 32] width 16 height 5
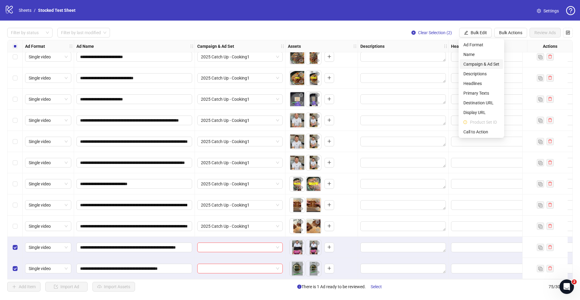
click at [480, 63] on span "Campaign & Ad Set" at bounding box center [481, 64] width 36 height 7
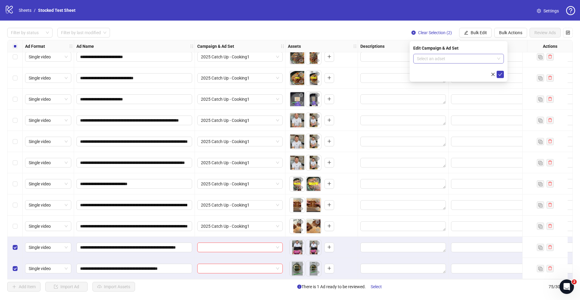
click at [442, 57] on input "search" at bounding box center [456, 58] width 78 height 9
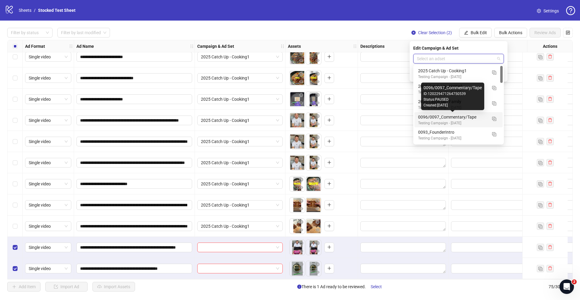
click at [449, 120] on div "0096/0097_Commentary/Tape" at bounding box center [452, 117] width 69 height 7
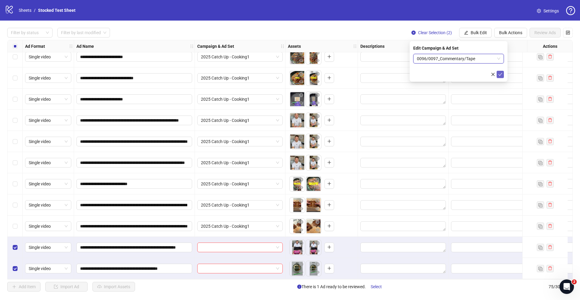
click at [500, 74] on icon "check" at bounding box center [500, 74] width 4 height 4
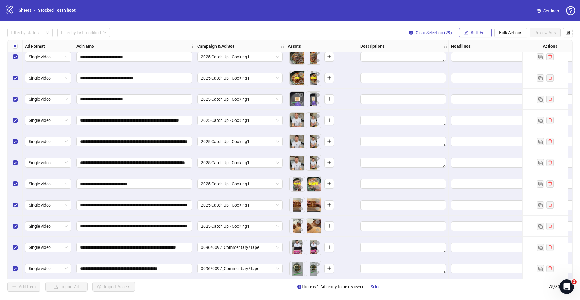
click at [474, 32] on span "Bulk Edit" at bounding box center [478, 32] width 16 height 5
click at [481, 74] on span "Descriptions" at bounding box center [481, 73] width 36 height 7
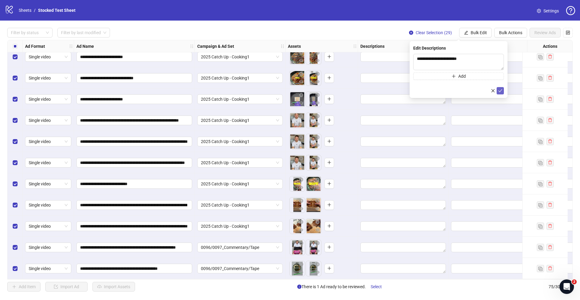
click at [499, 91] on icon "check" at bounding box center [500, 90] width 4 height 4
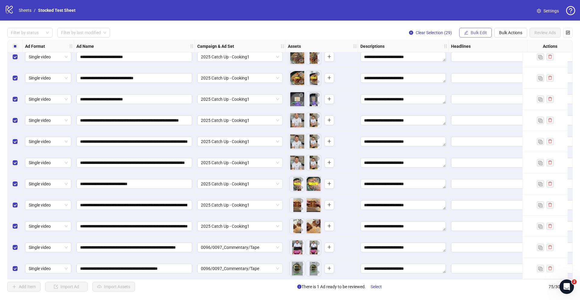
click at [479, 33] on span "Bulk Edit" at bounding box center [478, 32] width 16 height 5
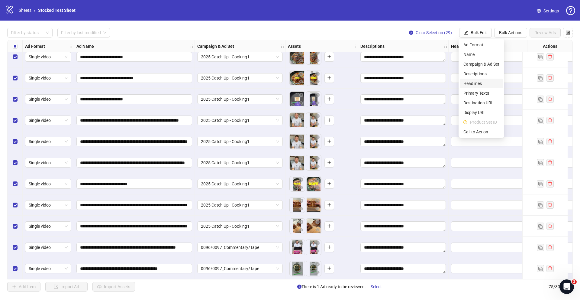
click at [482, 83] on span "Headlines" at bounding box center [481, 83] width 36 height 7
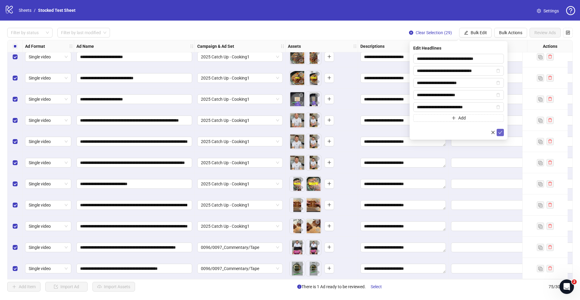
click at [499, 130] on span "submit" at bounding box center [500, 132] width 4 height 5
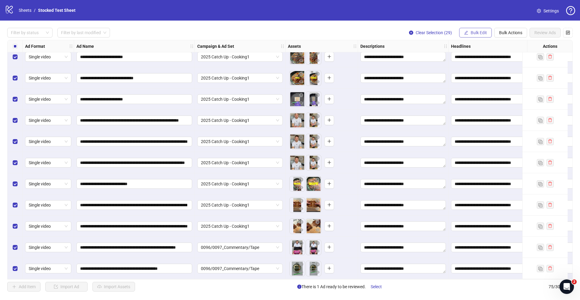
click at [474, 32] on span "Bulk Edit" at bounding box center [478, 32] width 16 height 5
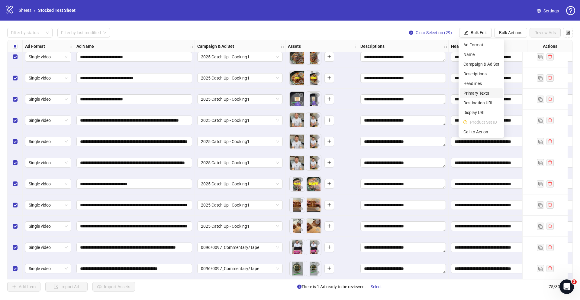
click at [486, 92] on span "Primary Texts" at bounding box center [481, 93] width 36 height 7
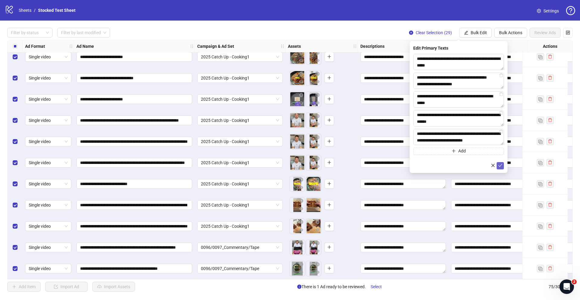
click at [500, 165] on icon "check" at bounding box center [500, 165] width 4 height 4
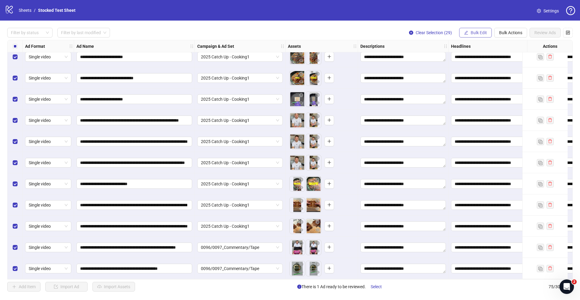
click at [473, 31] on span "Bulk Edit" at bounding box center [478, 32] width 16 height 5
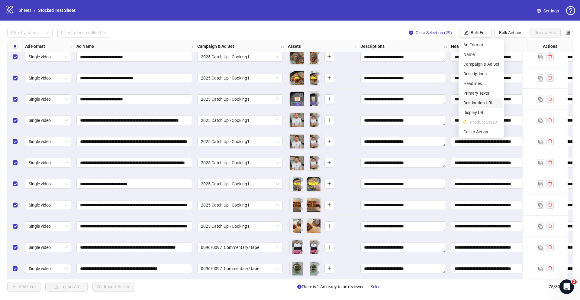
click at [486, 102] on span "Destination URL" at bounding box center [481, 102] width 36 height 7
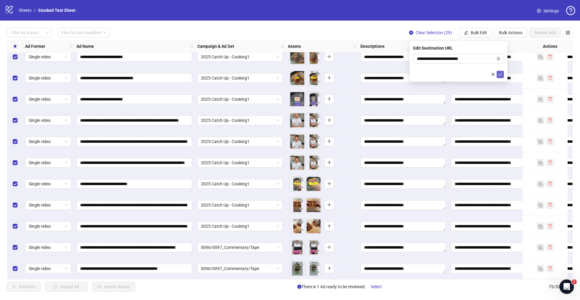
click at [498, 75] on icon "check" at bounding box center [500, 74] width 4 height 4
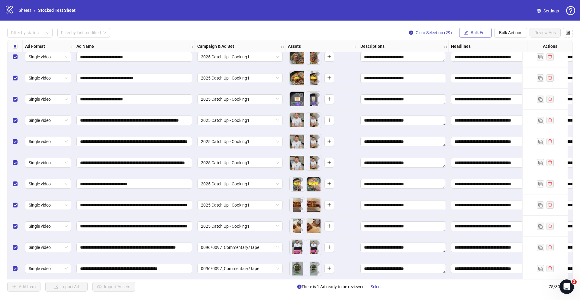
click at [476, 30] on button "Bulk Edit" at bounding box center [475, 33] width 33 height 10
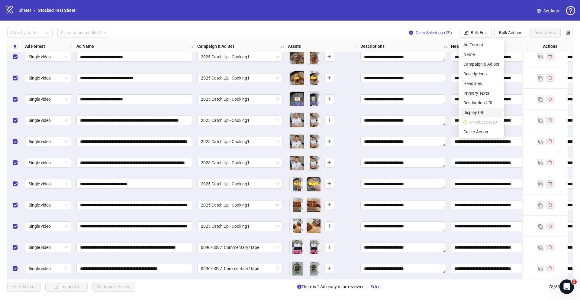
click at [483, 111] on span "Display URL" at bounding box center [481, 112] width 36 height 7
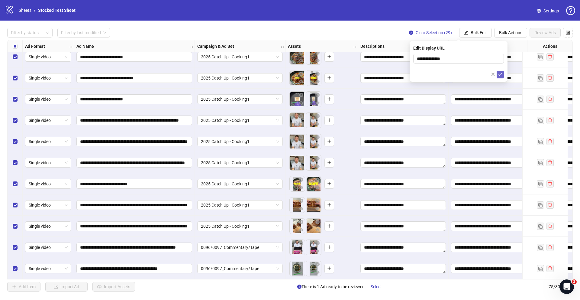
click at [500, 72] on icon "check" at bounding box center [500, 74] width 4 height 4
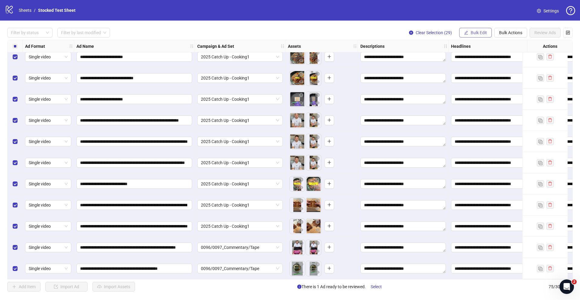
click at [474, 31] on span "Bulk Edit" at bounding box center [478, 32] width 16 height 5
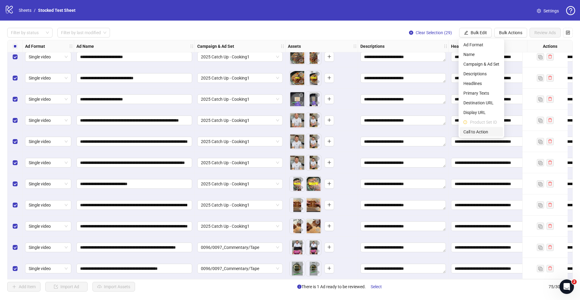
click at [488, 128] on span "Call to Action" at bounding box center [481, 131] width 36 height 7
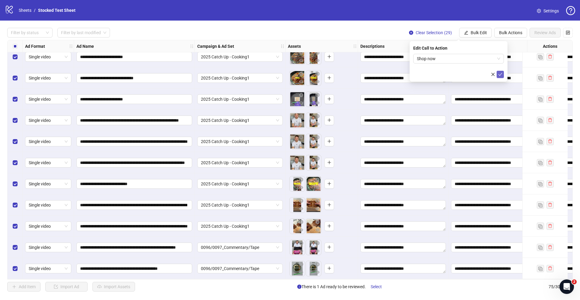
click at [502, 74] on button "submit" at bounding box center [499, 74] width 7 height 7
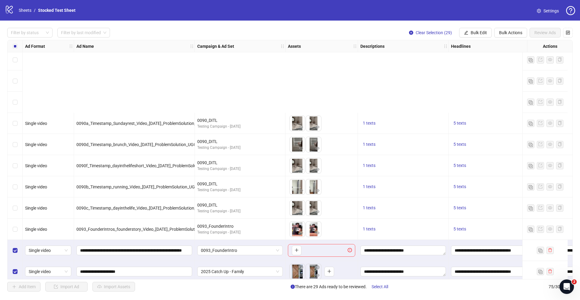
scroll to position [913, 0]
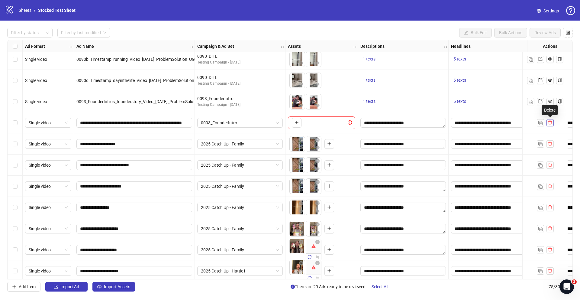
click at [550, 123] on icon "delete" at bounding box center [550, 122] width 4 height 4
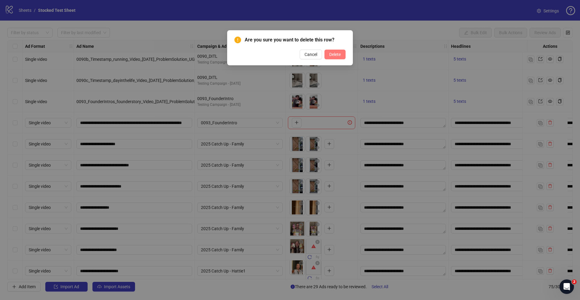
click at [335, 56] on span "Delete" at bounding box center [334, 54] width 11 height 5
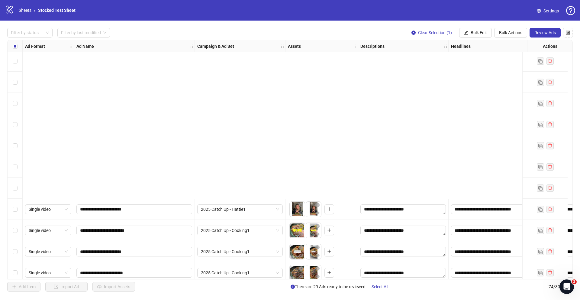
scroll to position [1340, 0]
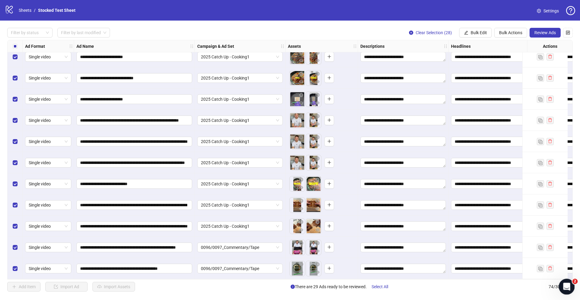
drag, startPoint x: 566, startPoint y: 286, endPoint x: 568, endPoint y: 239, distance: 46.9
click html
drag, startPoint x: 1106, startPoint y: 564, endPoint x: 567, endPoint y: 286, distance: 606.8
copy span "74 / 30"
click at [549, 283] on span "74 / 300 items" at bounding box center [560, 286] width 24 height 7
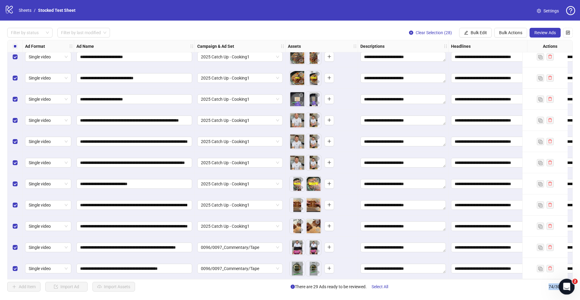
drag, startPoint x: 1106, startPoint y: 567, endPoint x: 566, endPoint y: 291, distance: 607.0
copy span "74 / 300 items"
click at [544, 30] on span "Review Ads" at bounding box center [544, 32] width 21 height 5
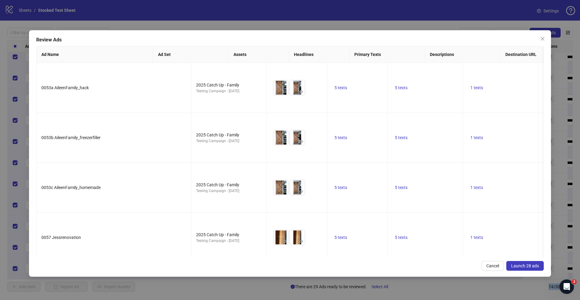
click at [529, 266] on span "Launch 28 ads" at bounding box center [525, 265] width 28 height 5
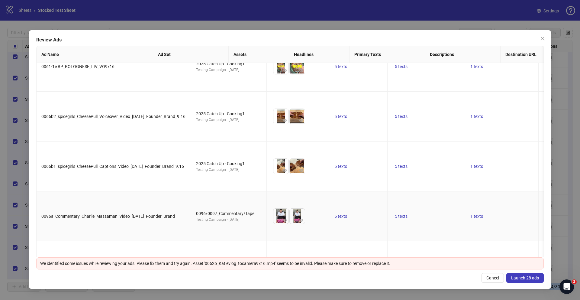
scroll to position [1152, 0]
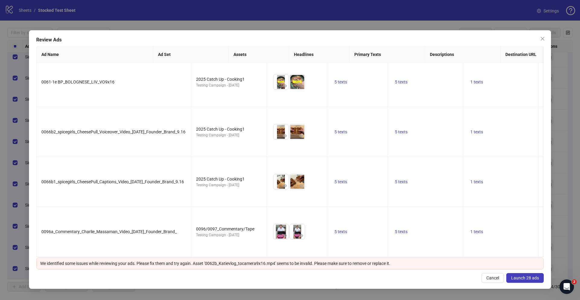
click at [212, 264] on div "We identified some issues while reviewing your ads. Please fix them and try aga…" at bounding box center [289, 263] width 499 height 7
copy div "0062b_Katievlog_tocamera9x16"
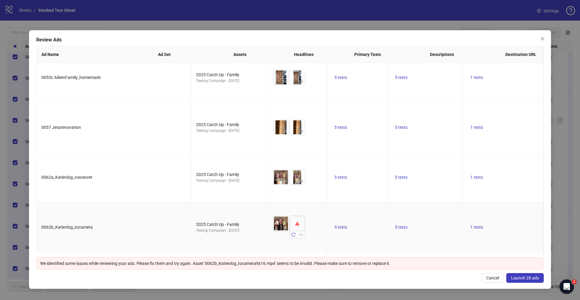
scroll to position [126, 0]
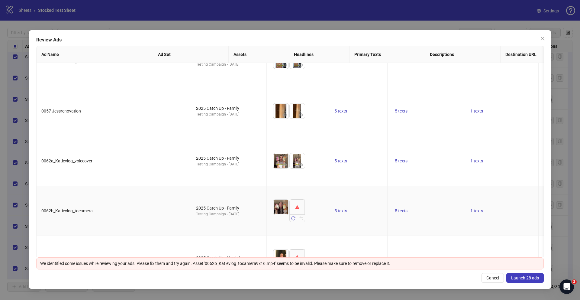
click at [77, 211] on span "0062b_Katievlog_tocamera" at bounding box center [66, 210] width 51 height 5
click at [291, 217] on icon "reload" at bounding box center [293, 218] width 4 height 4
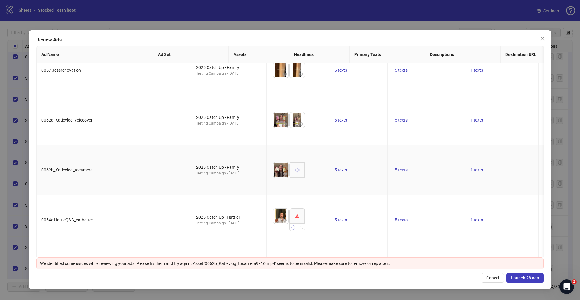
scroll to position [171, 0]
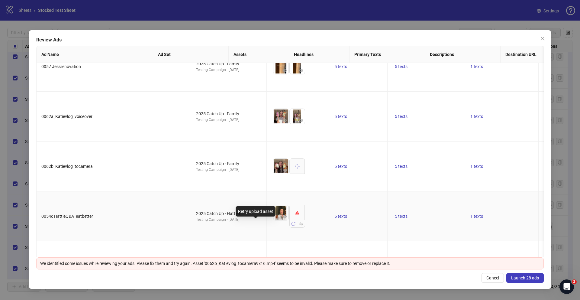
click at [291, 224] on icon "reload" at bounding box center [293, 223] width 4 height 4
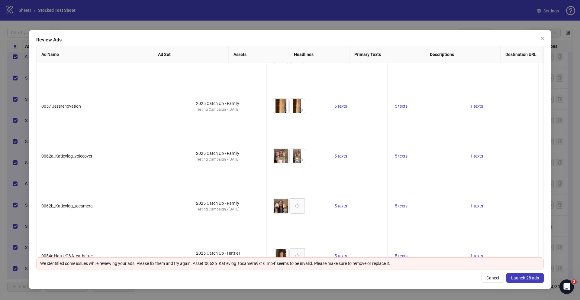
scroll to position [205, 0]
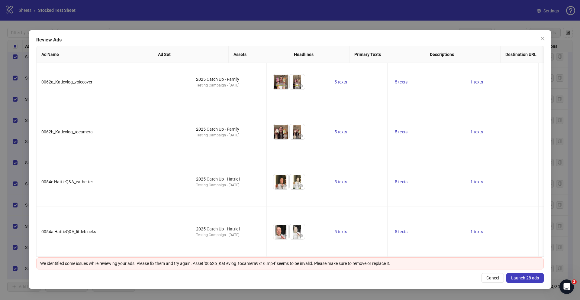
click at [526, 278] on span "Launch 28 ads" at bounding box center [525, 277] width 28 height 5
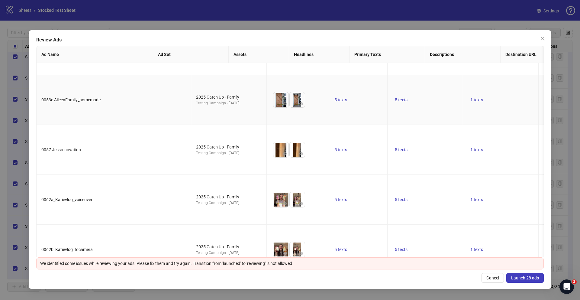
scroll to position [223, 0]
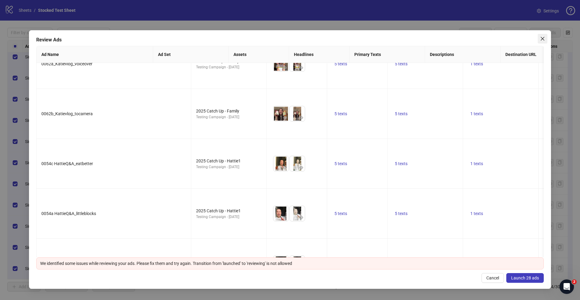
click at [543, 36] on icon "close" at bounding box center [542, 38] width 5 height 5
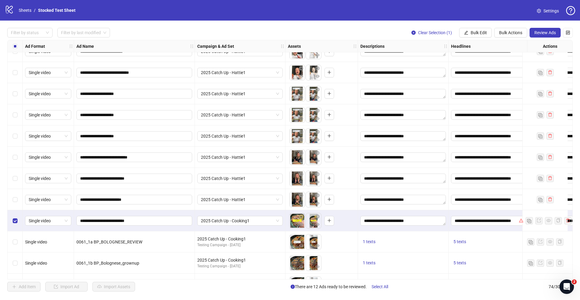
scroll to position [1145, 0]
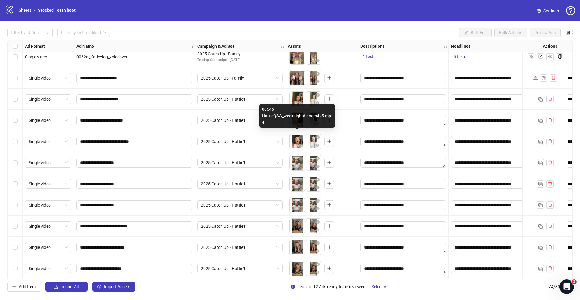
scroll to position [1282, 0]
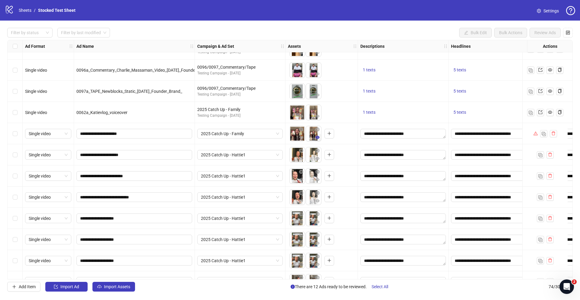
click at [316, 138] on icon "eye" at bounding box center [317, 137] width 4 height 3
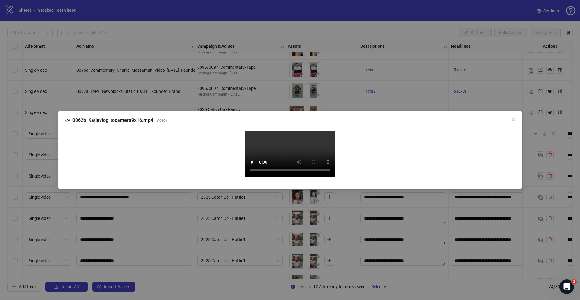
drag, startPoint x: 0, startPoint y: 126, endPoint x: 7, endPoint y: 125, distance: 6.7
click at [0, 126] on div "0062b_Katievlog_tocamera9x16.mp4 ( video ) Your browser does not support the vi…" at bounding box center [290, 150] width 580 height 300
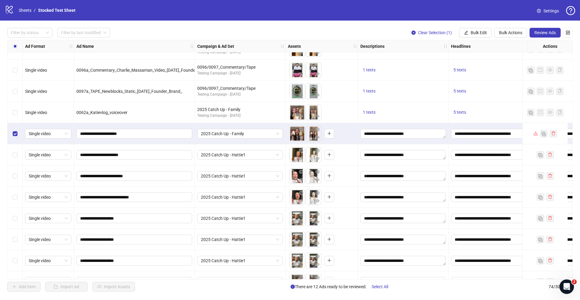
scroll to position [1340, 0]
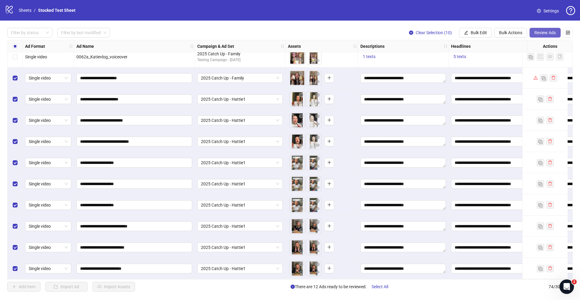
click at [544, 33] on span "Review Ads" at bounding box center [544, 32] width 21 height 5
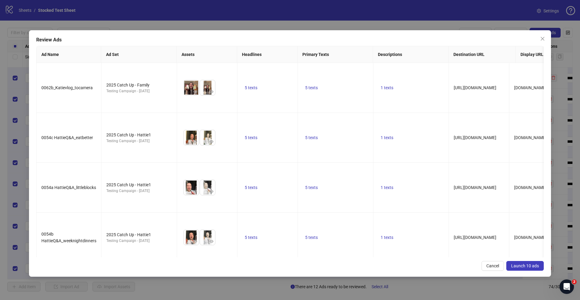
click at [521, 266] on span "Launch 10 ads" at bounding box center [525, 265] width 28 height 5
